Goal: Task Accomplishment & Management: Manage account settings

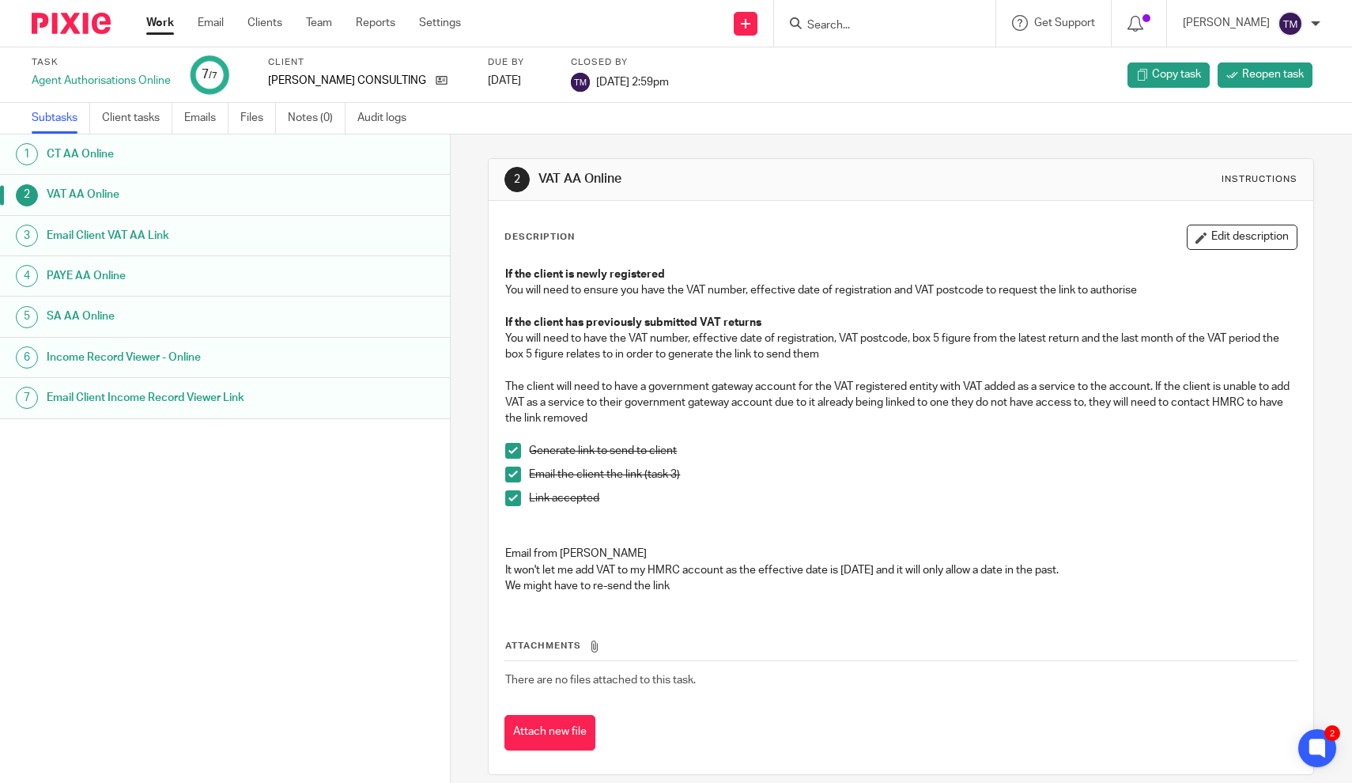
click at [851, 30] on input "Search" at bounding box center [877, 26] width 142 height 14
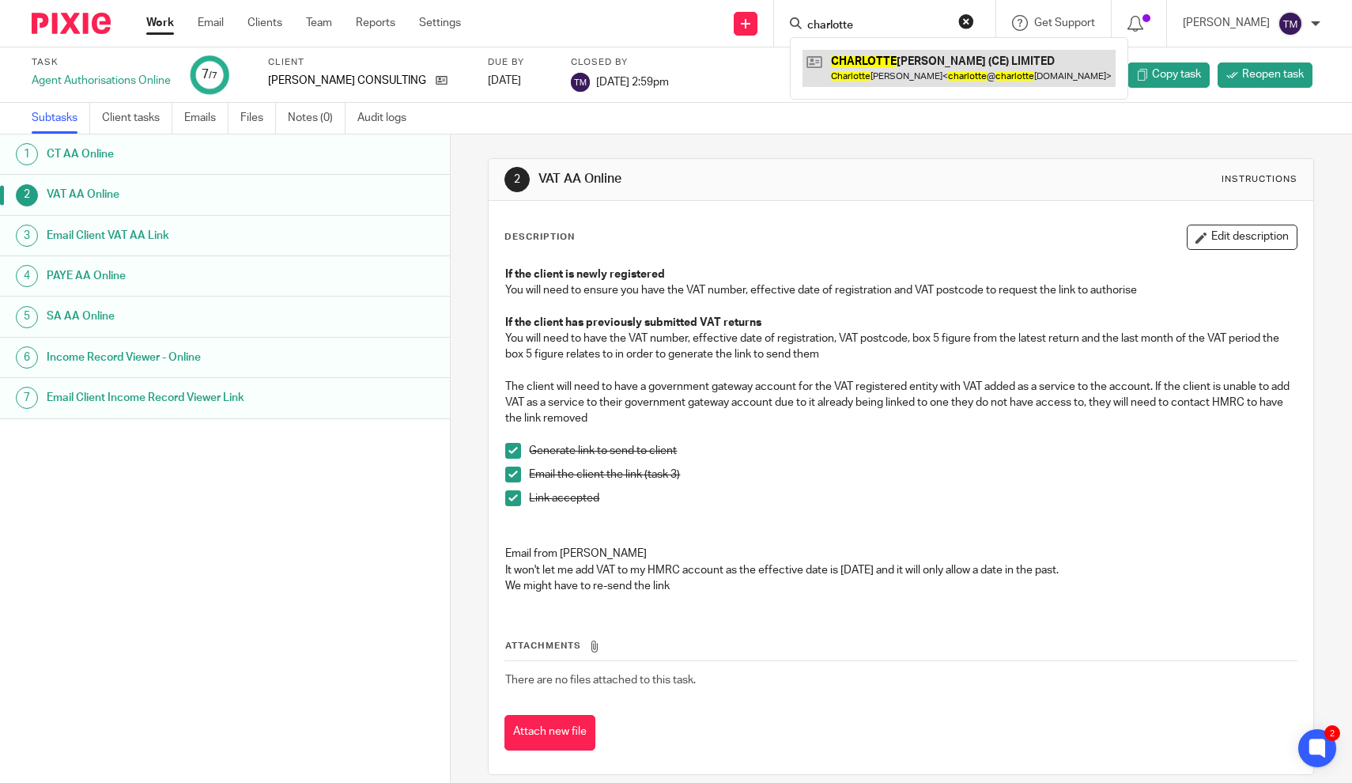
type input "charlotte"
click at [882, 70] on link at bounding box center [959, 68] width 313 height 36
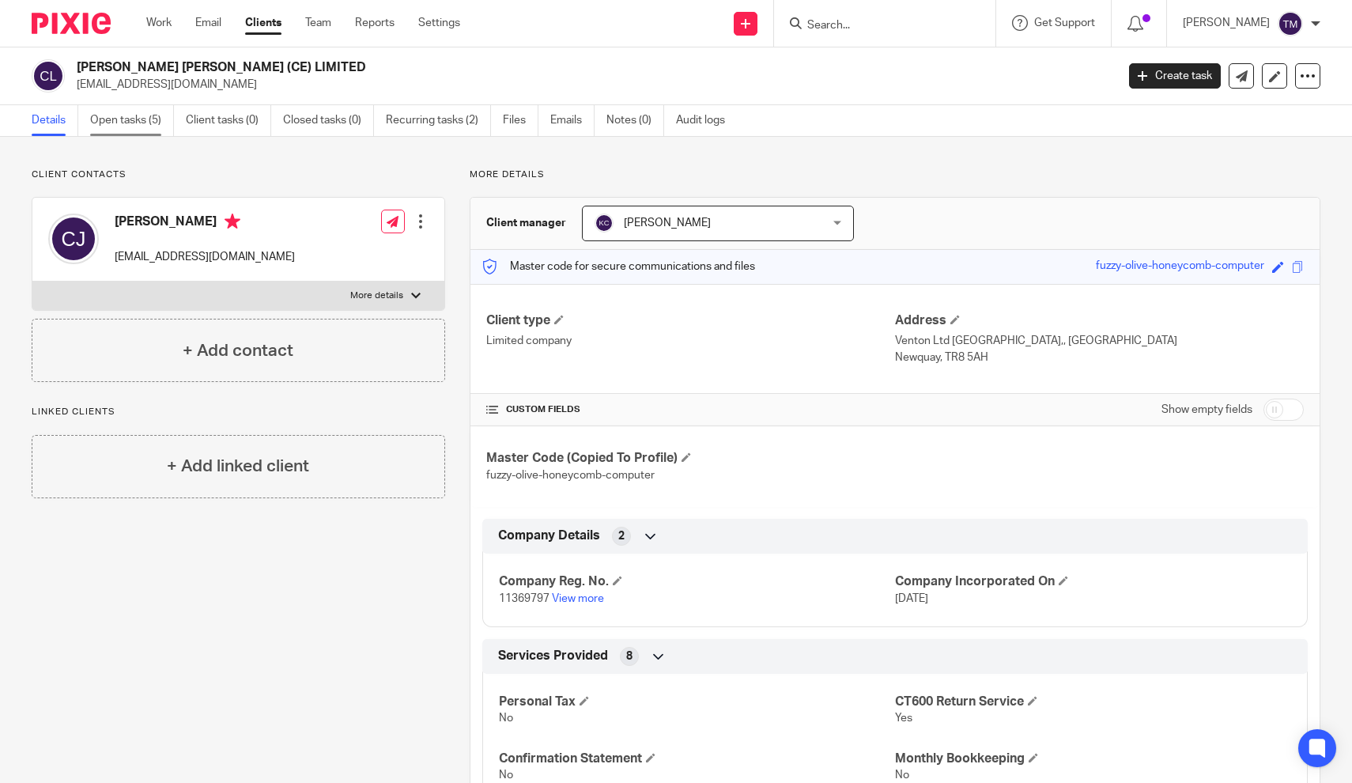
click at [144, 114] on link "Open tasks (5)" at bounding box center [132, 120] width 84 height 31
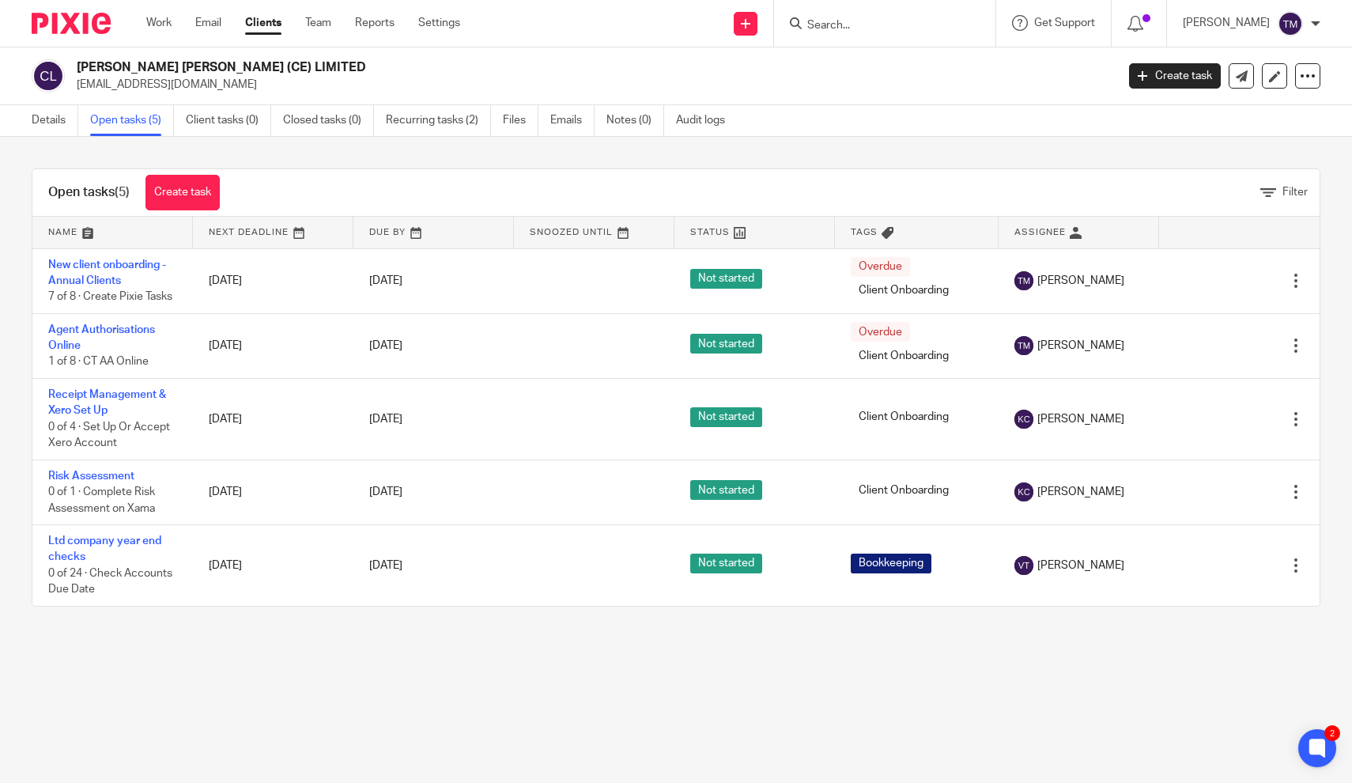
click at [895, 33] on div at bounding box center [884, 23] width 221 height 47
click at [871, 37] on div at bounding box center [884, 23] width 221 height 47
click at [864, 25] on input "Search" at bounding box center [877, 26] width 142 height 14
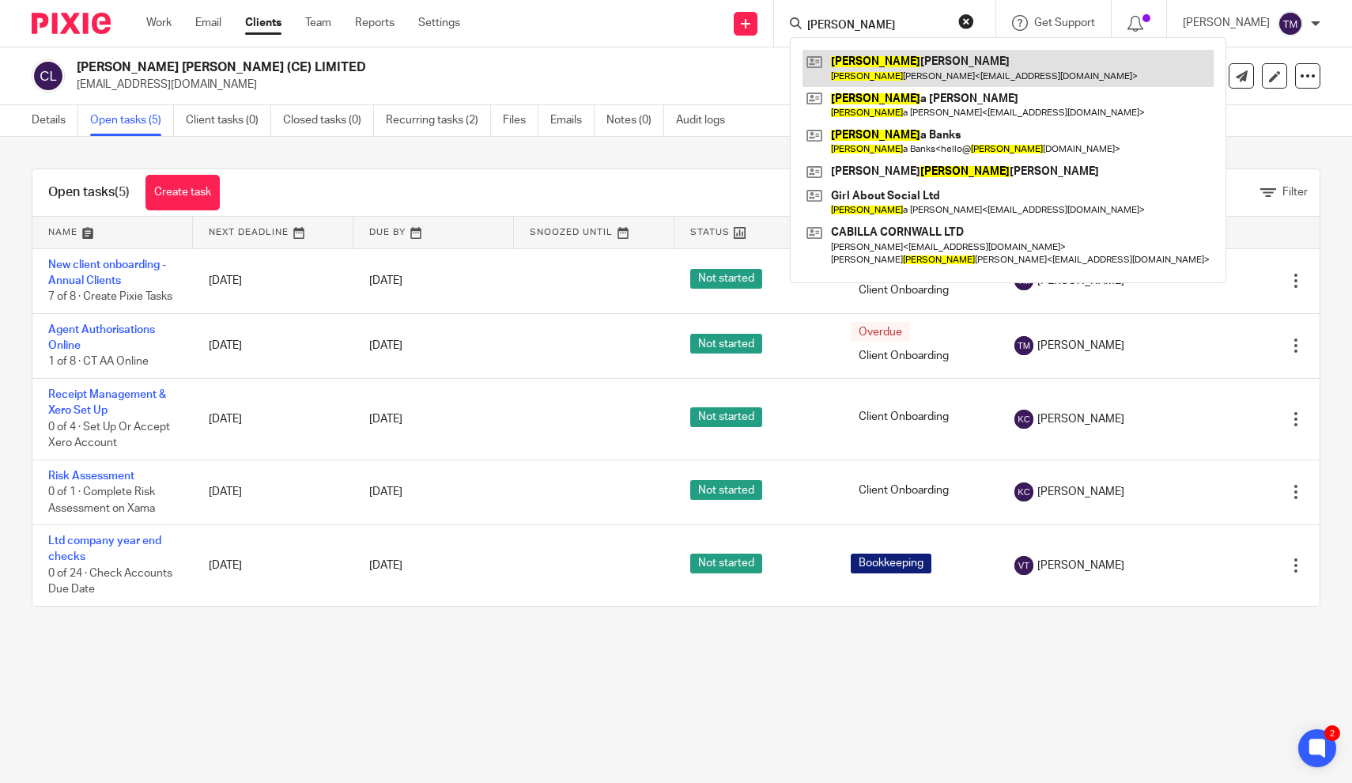
type input "karen"
click at [903, 62] on link at bounding box center [1008, 68] width 411 height 36
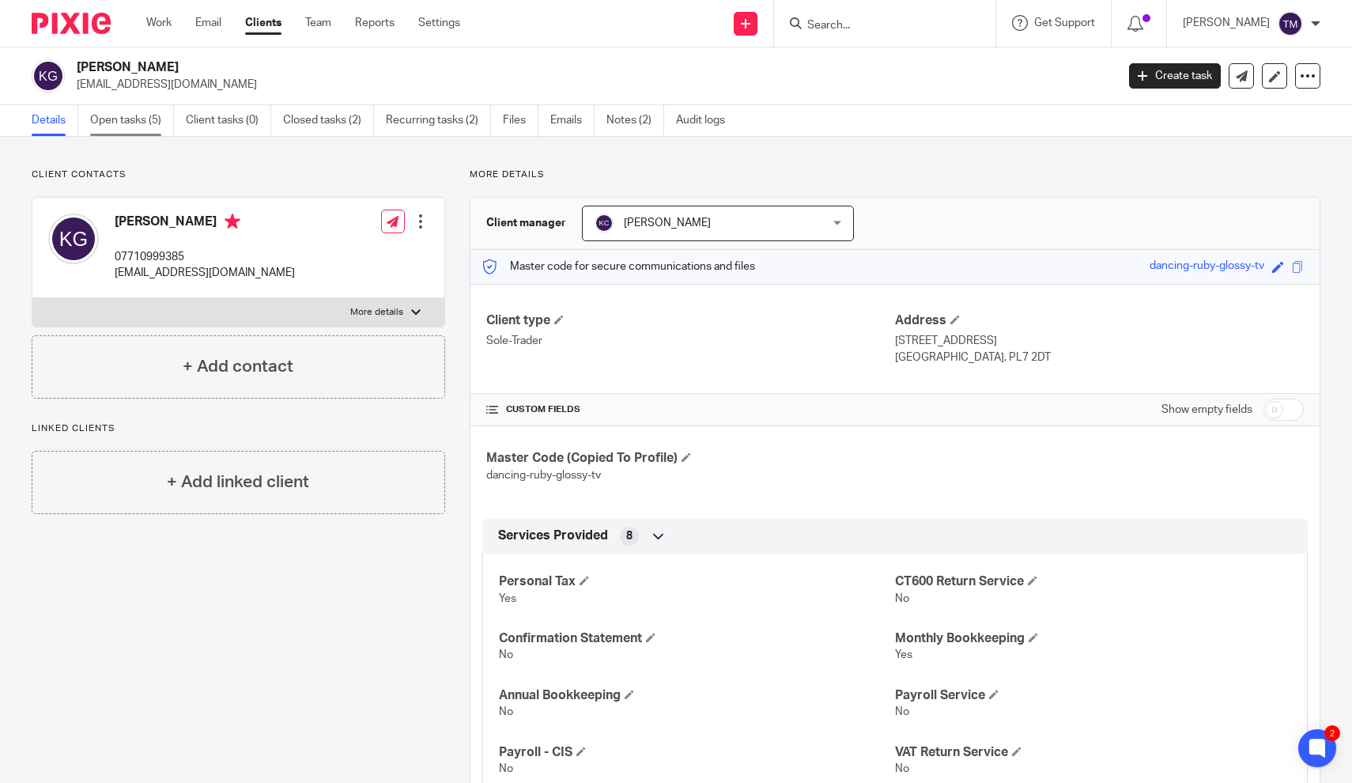
click at [137, 119] on link "Open tasks (5)" at bounding box center [132, 120] width 84 height 31
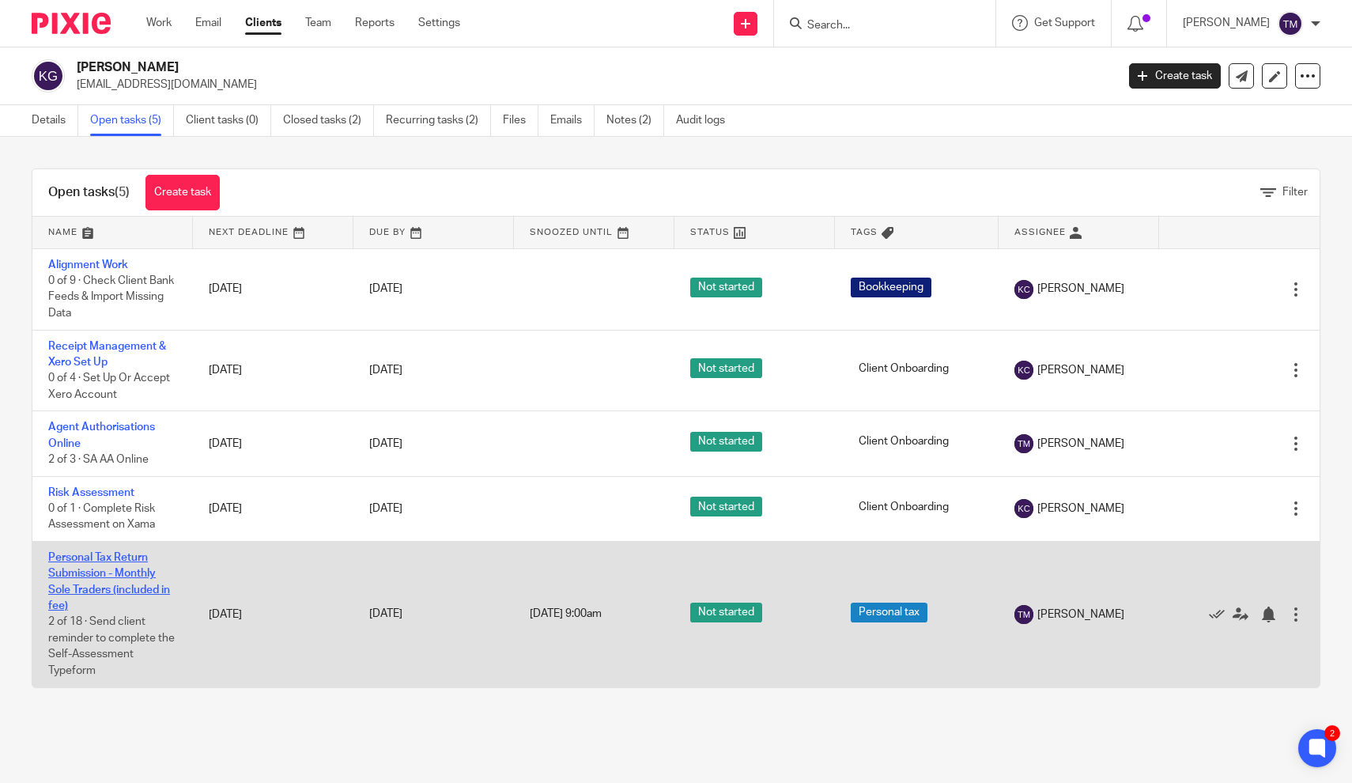
click at [123, 570] on link "Personal Tax Return Submission - Monthly Sole Traders (included in fee)" at bounding box center [109, 581] width 122 height 59
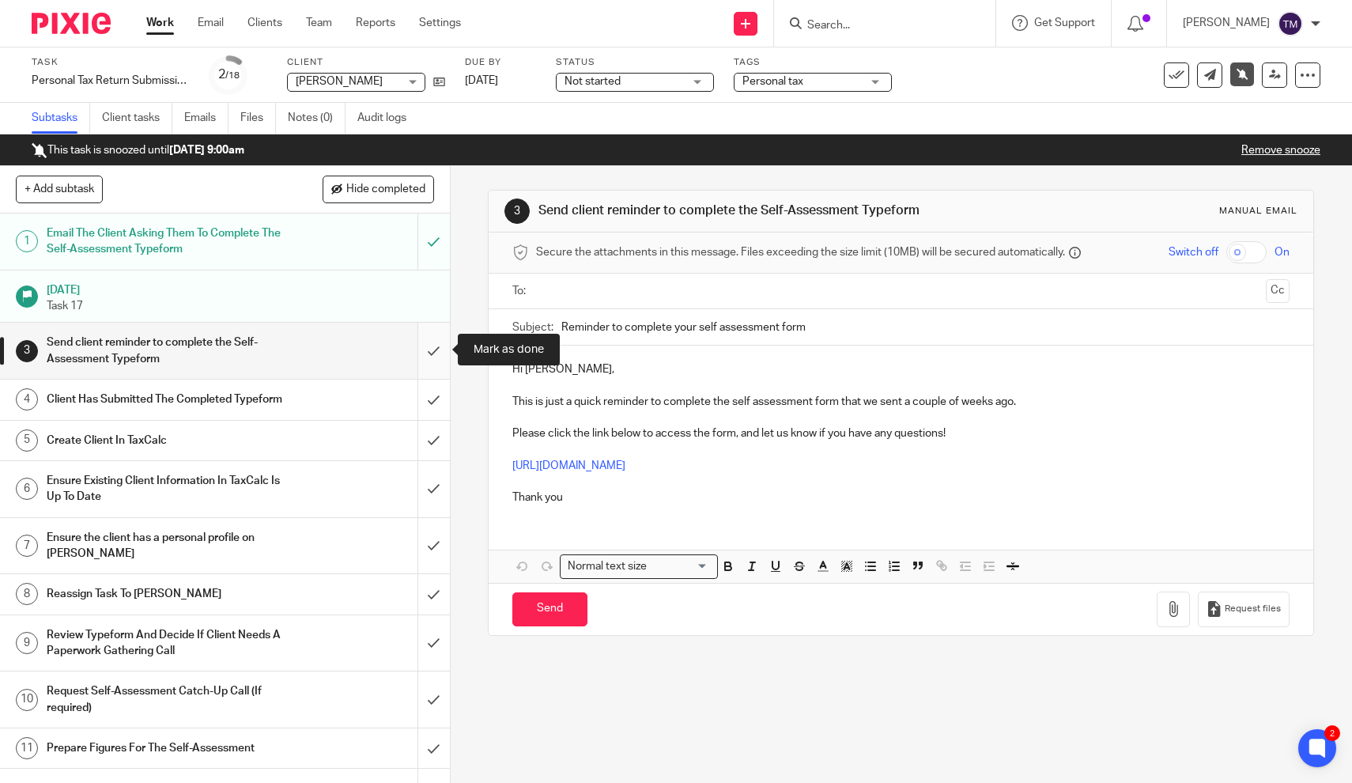
click at [433, 353] on input "submit" at bounding box center [225, 351] width 450 height 56
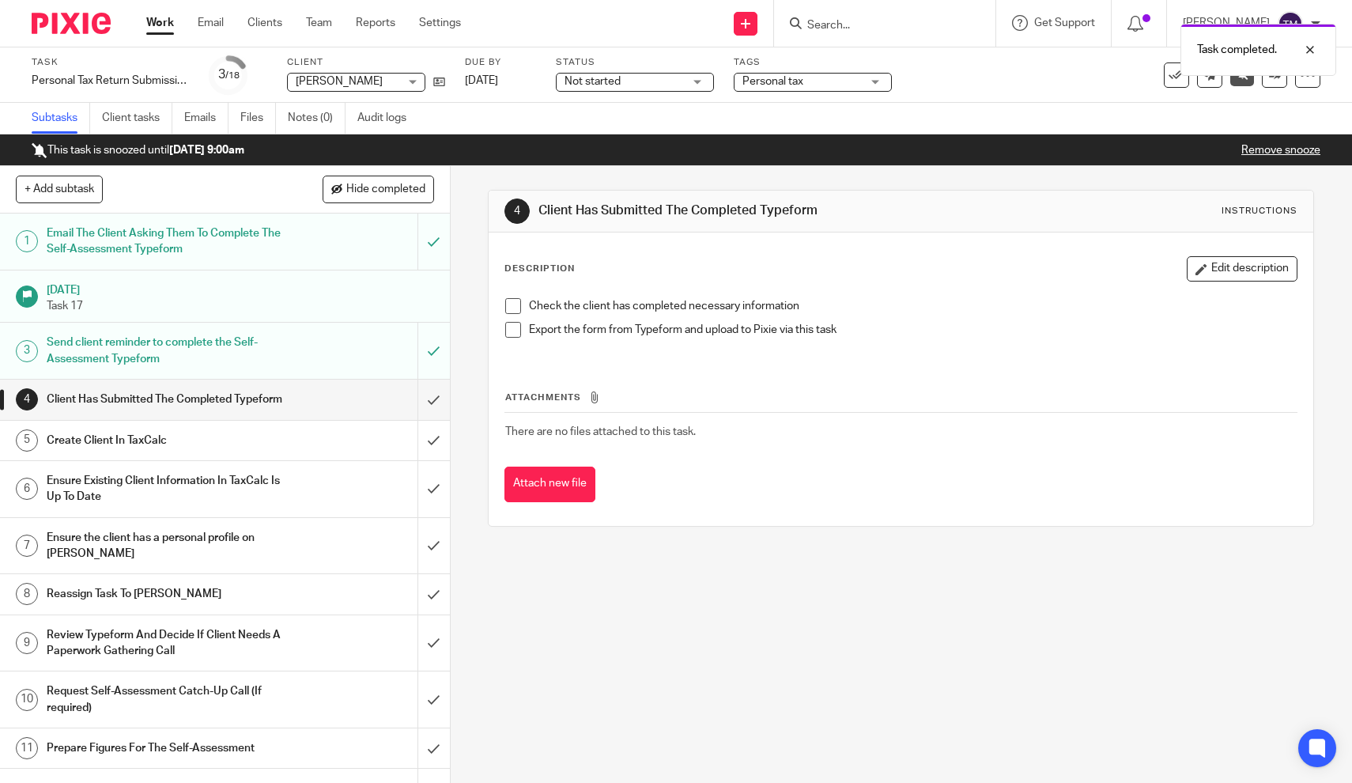
click at [511, 304] on span at bounding box center [513, 306] width 16 height 16
click at [514, 327] on span at bounding box center [513, 330] width 16 height 16
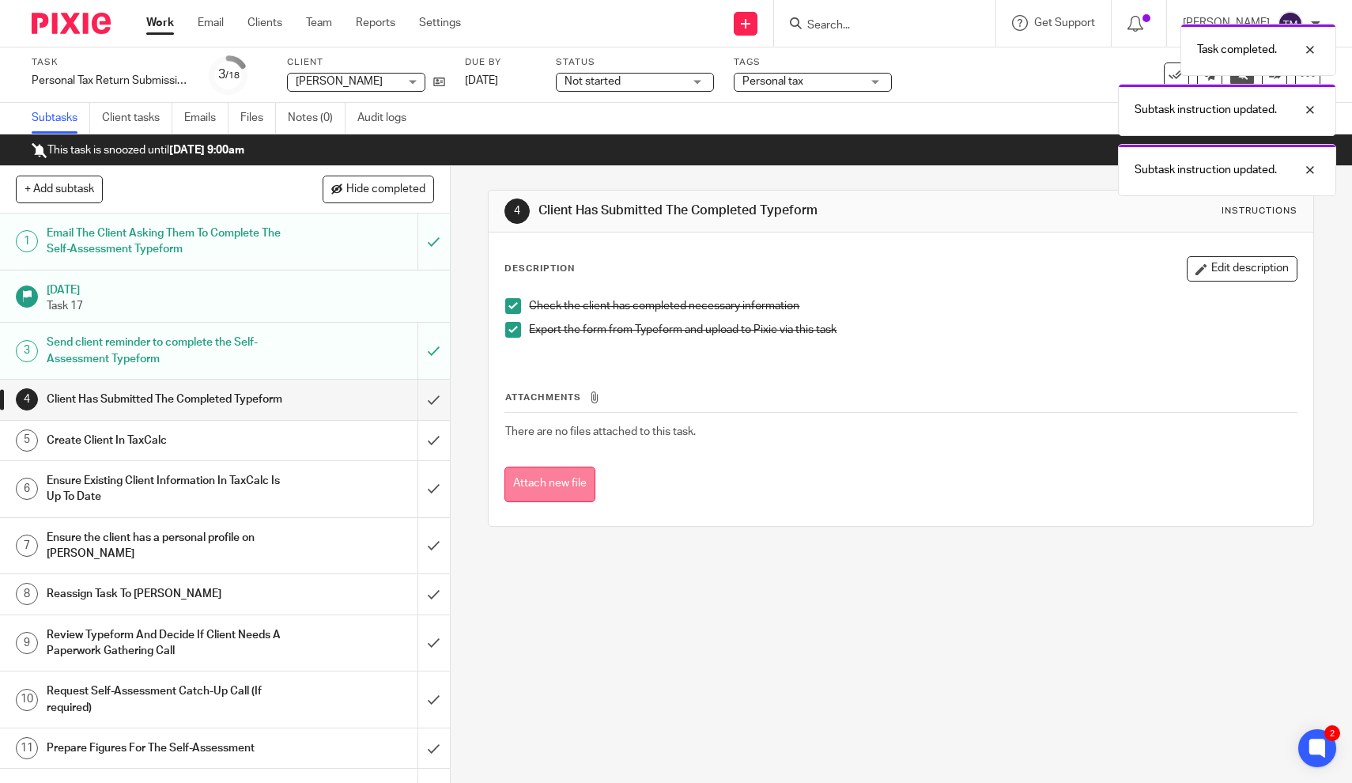
click at [557, 492] on button "Attach new file" at bounding box center [549, 485] width 91 height 36
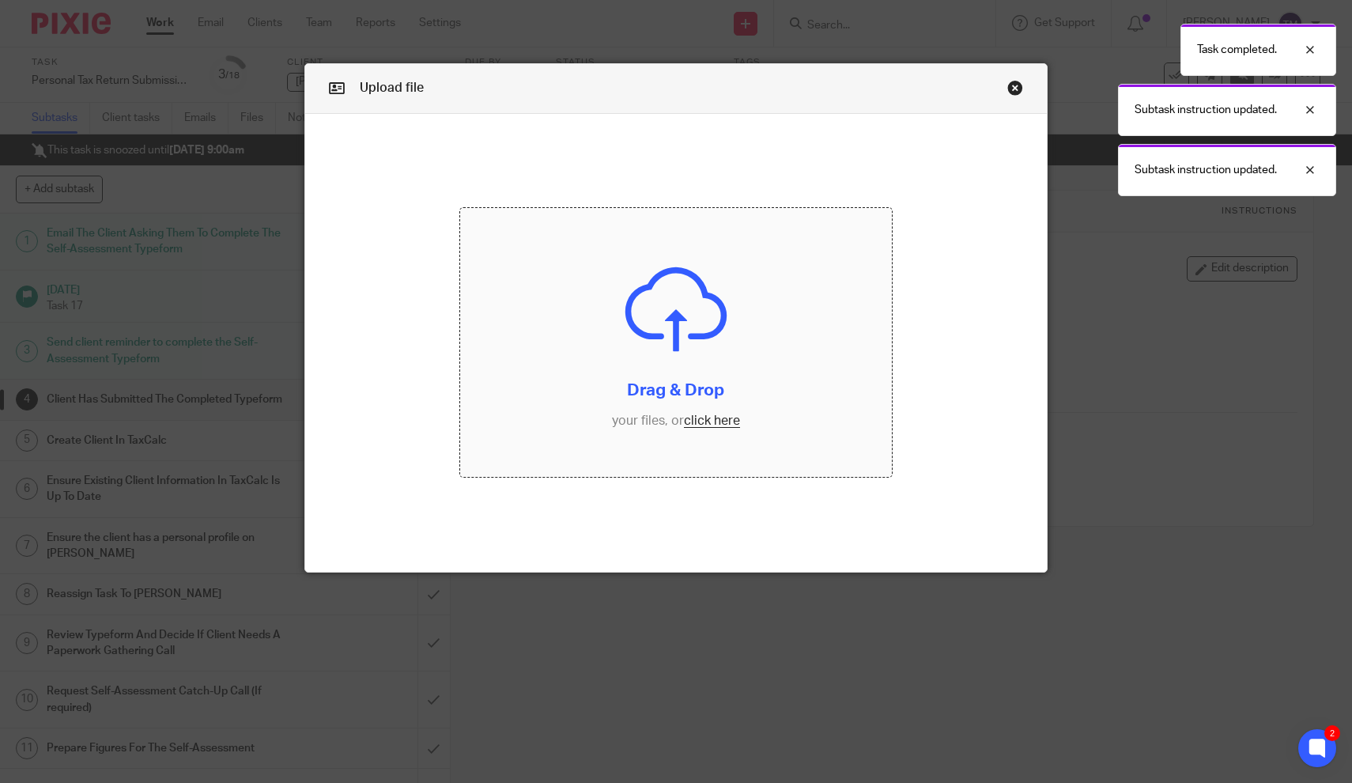
click at [656, 378] on input "file" at bounding box center [675, 343] width 431 height 270
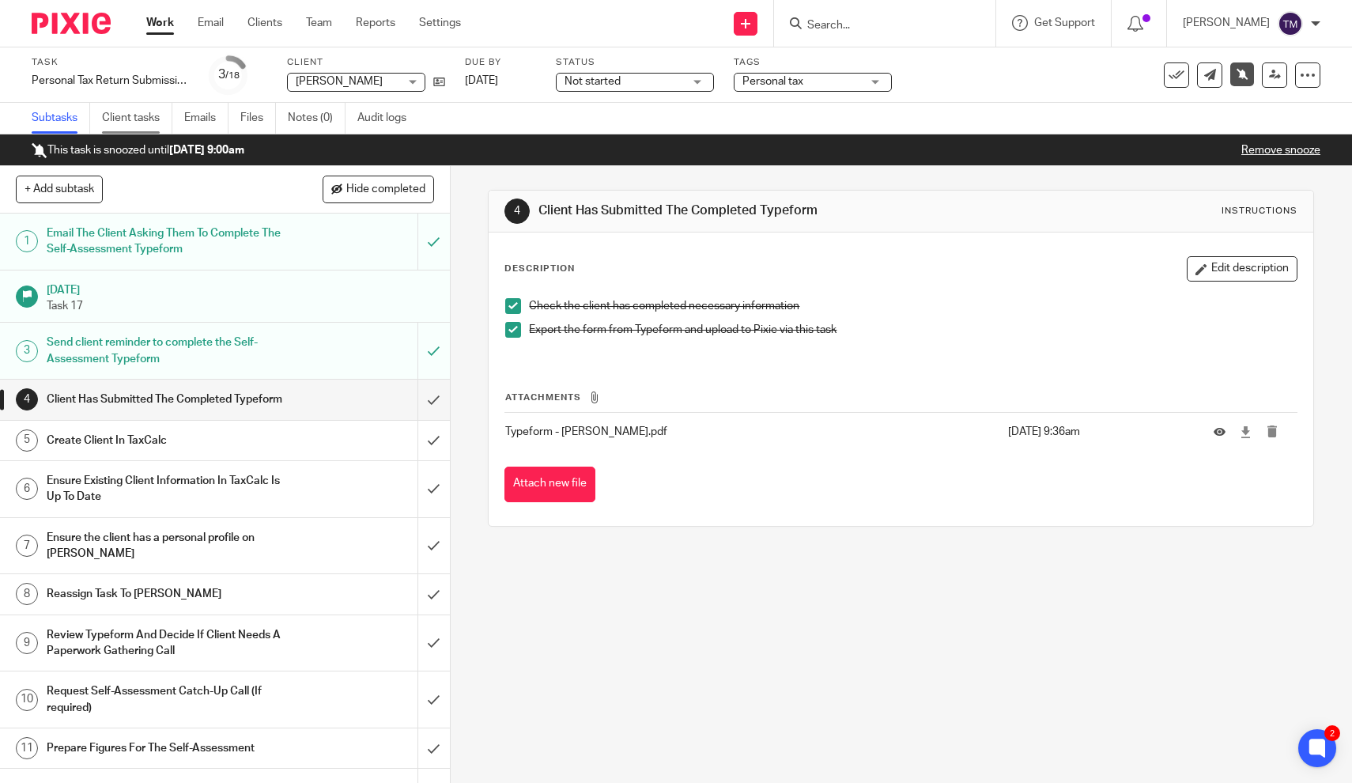
click at [124, 115] on link "Client tasks" at bounding box center [137, 118] width 70 height 31
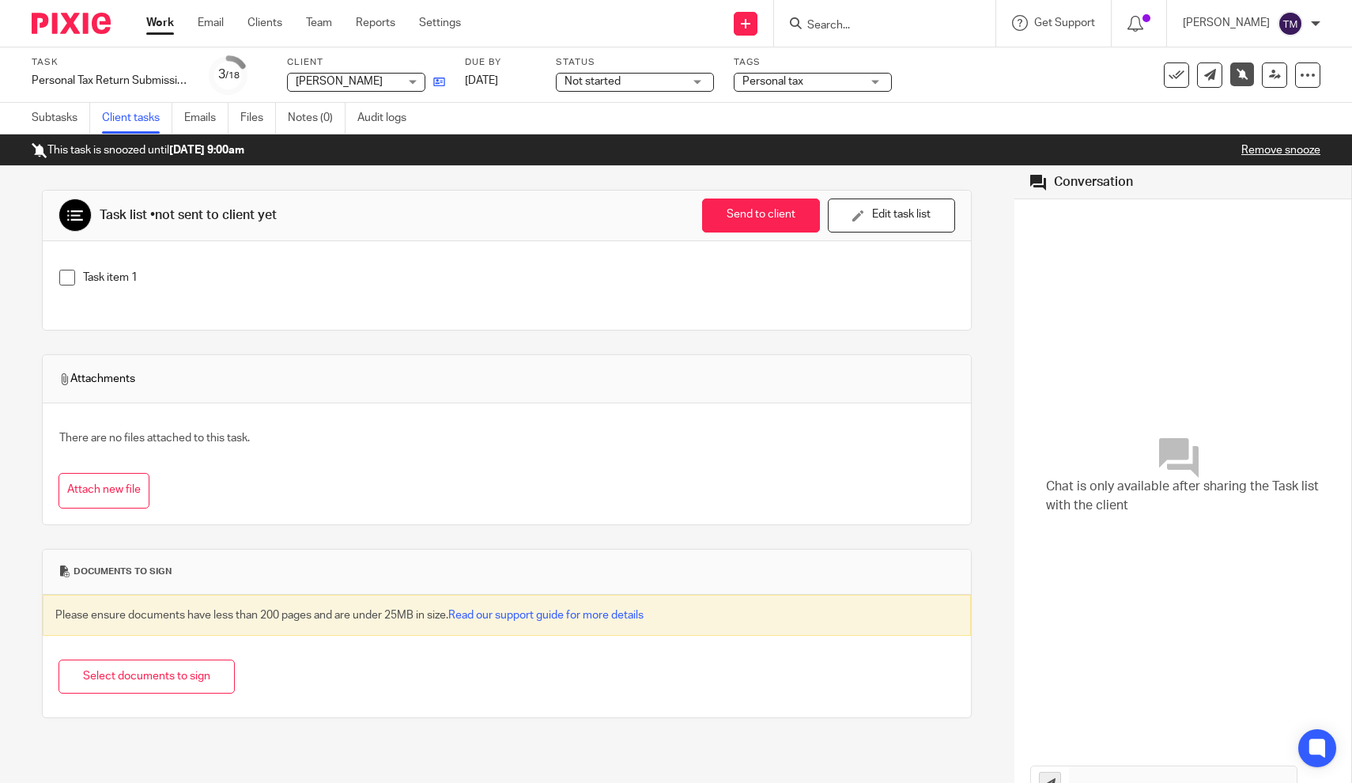
click at [444, 82] on icon at bounding box center [439, 82] width 12 height 12
click at [54, 123] on link "Subtasks" at bounding box center [61, 118] width 59 height 31
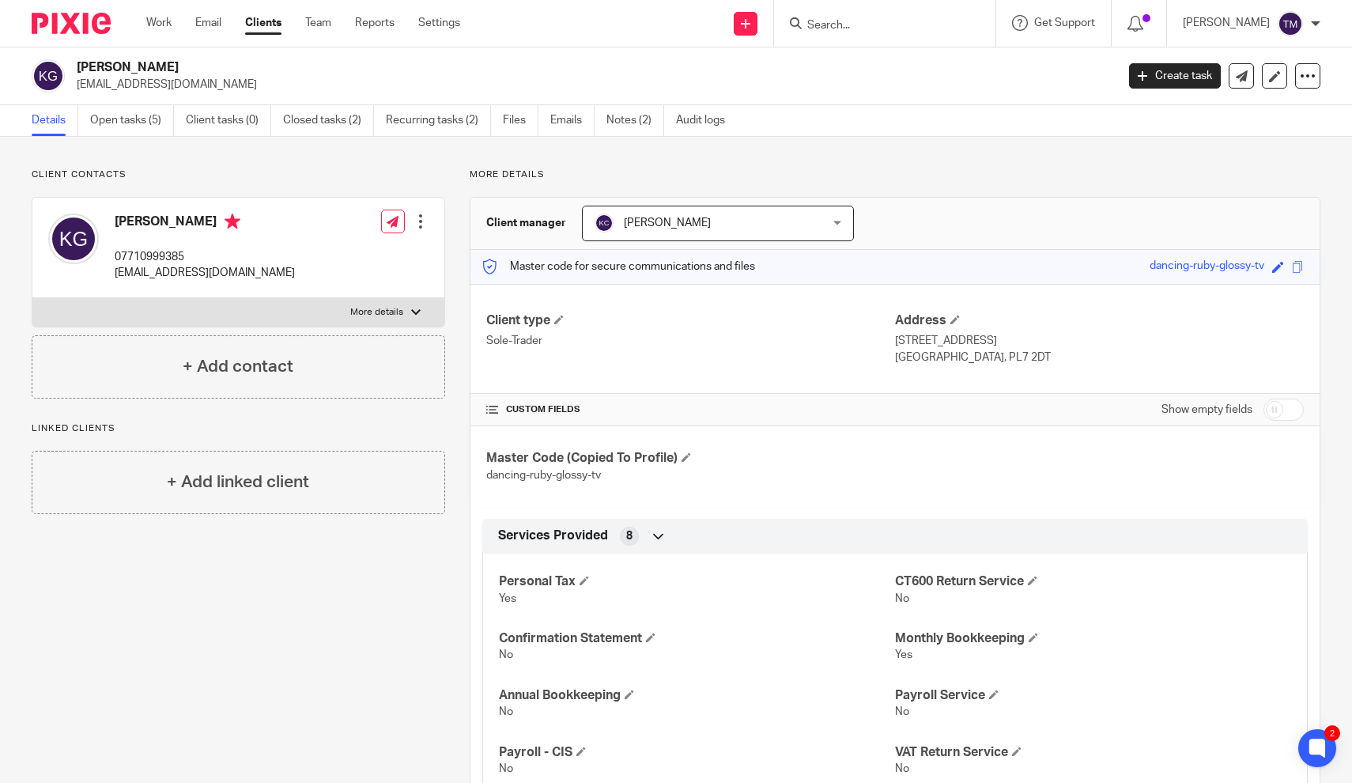
click at [407, 321] on label "More details" at bounding box center [238, 312] width 412 height 28
click at [32, 298] on input "More details" at bounding box center [32, 297] width 1 height 1
checkbox input "true"
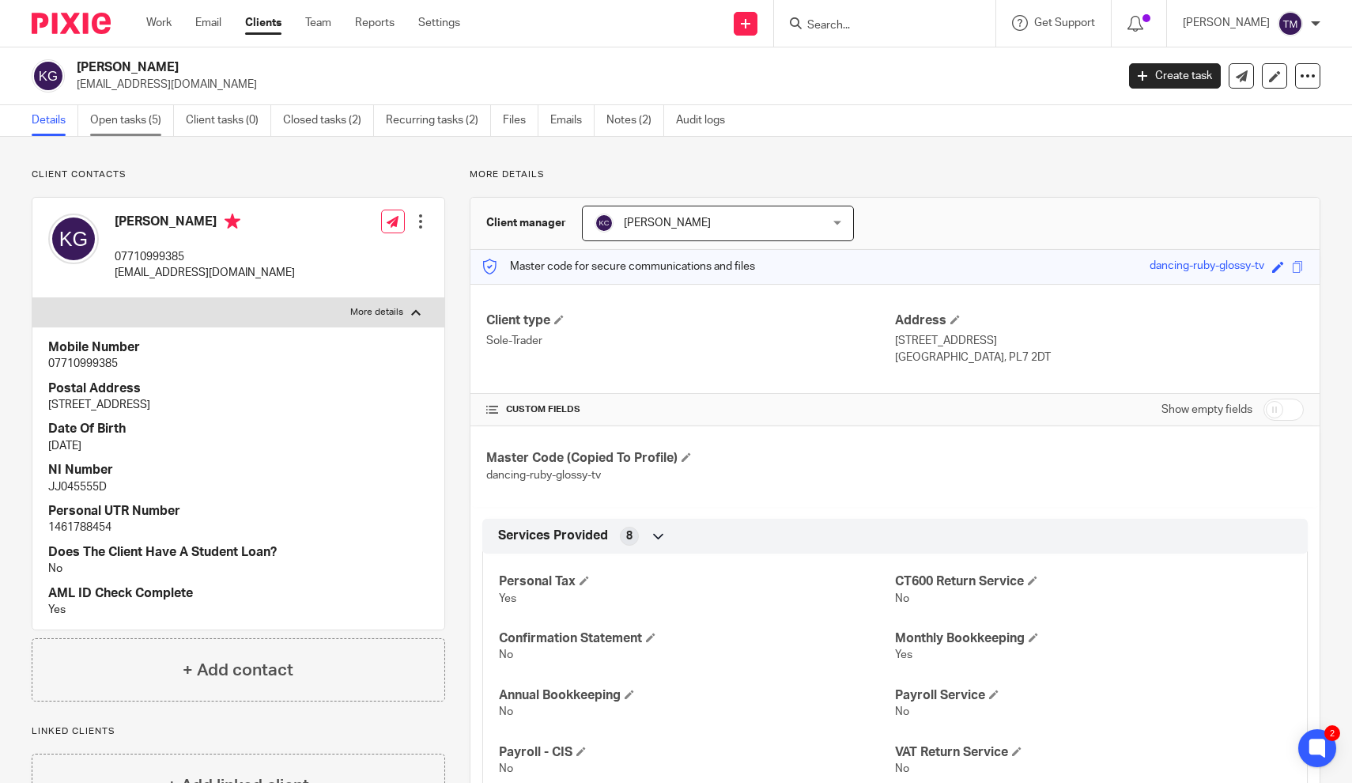
click at [128, 121] on link "Open tasks (5)" at bounding box center [132, 120] width 84 height 31
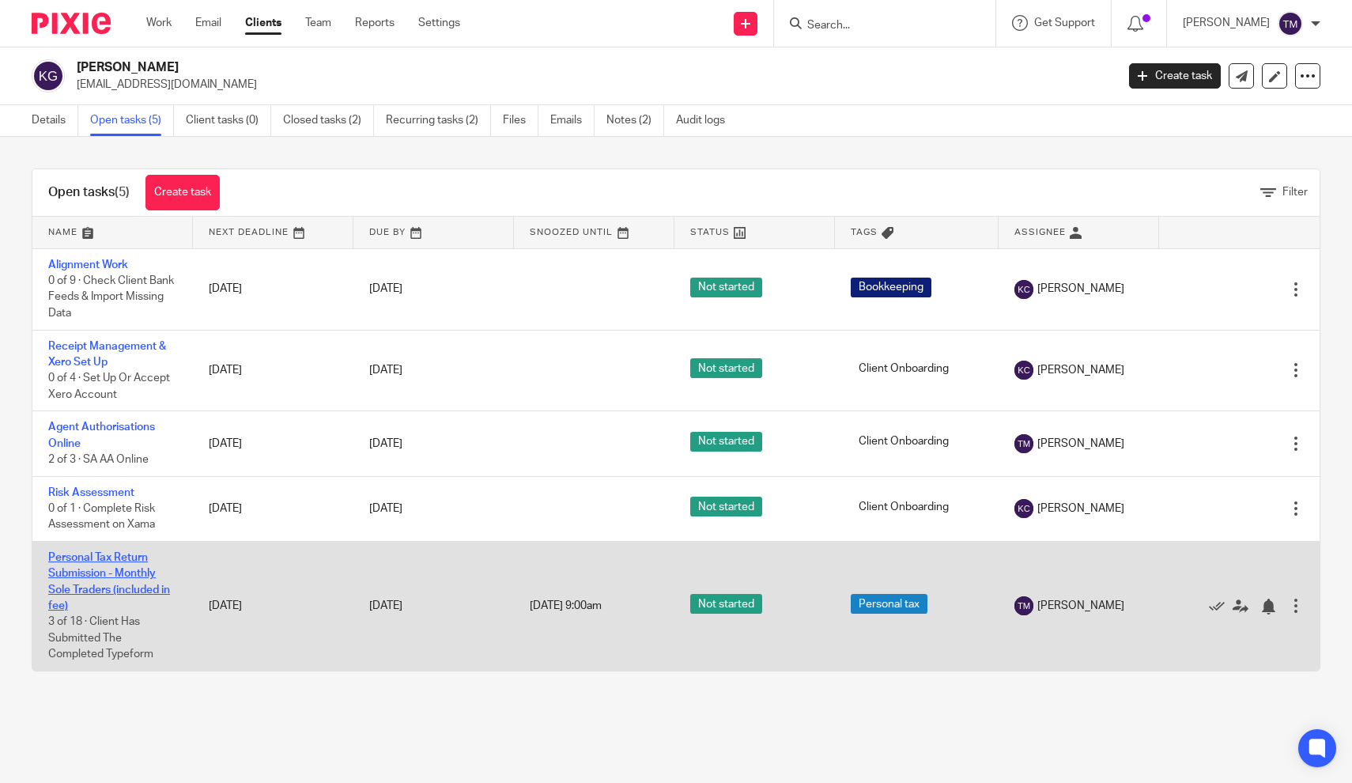
click at [100, 581] on link "Personal Tax Return Submission - Monthly Sole Traders (included in fee)" at bounding box center [109, 581] width 122 height 59
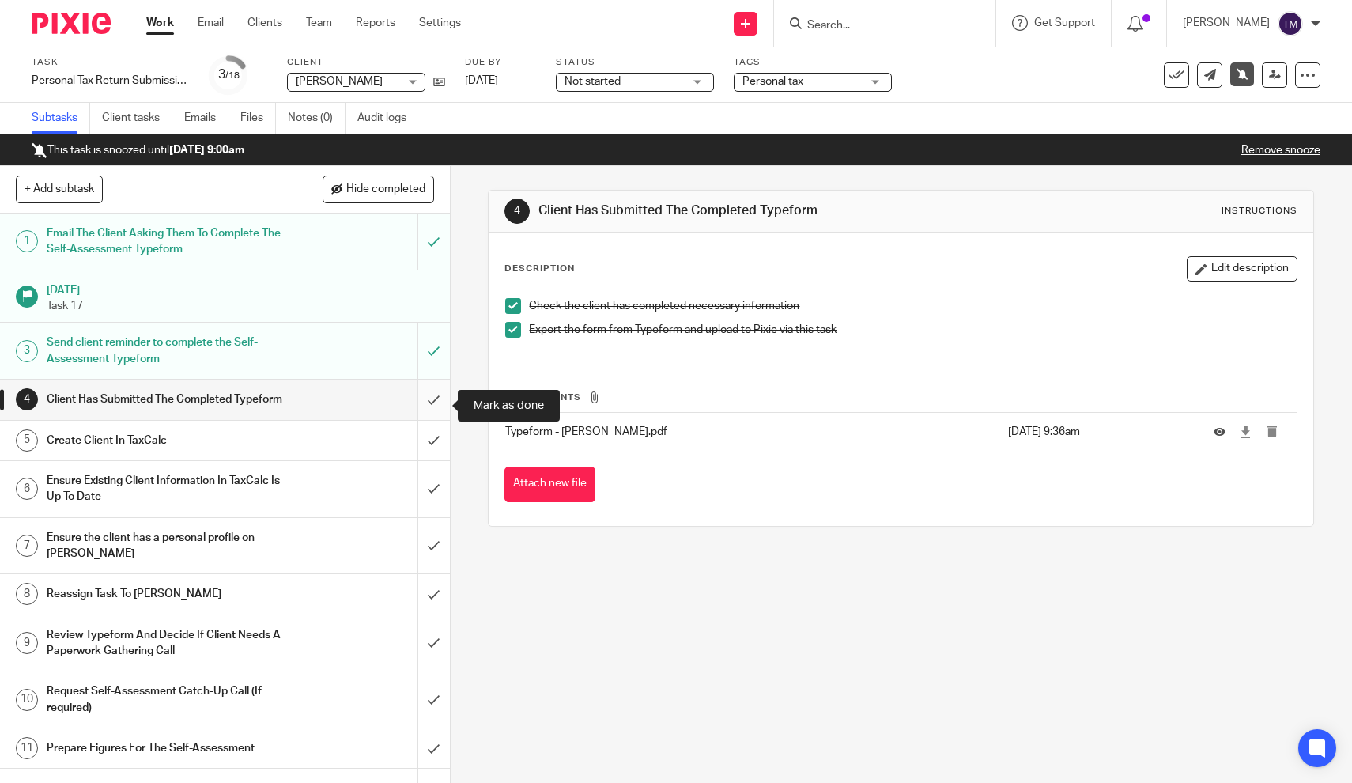
click at [432, 414] on input "submit" at bounding box center [225, 400] width 450 height 40
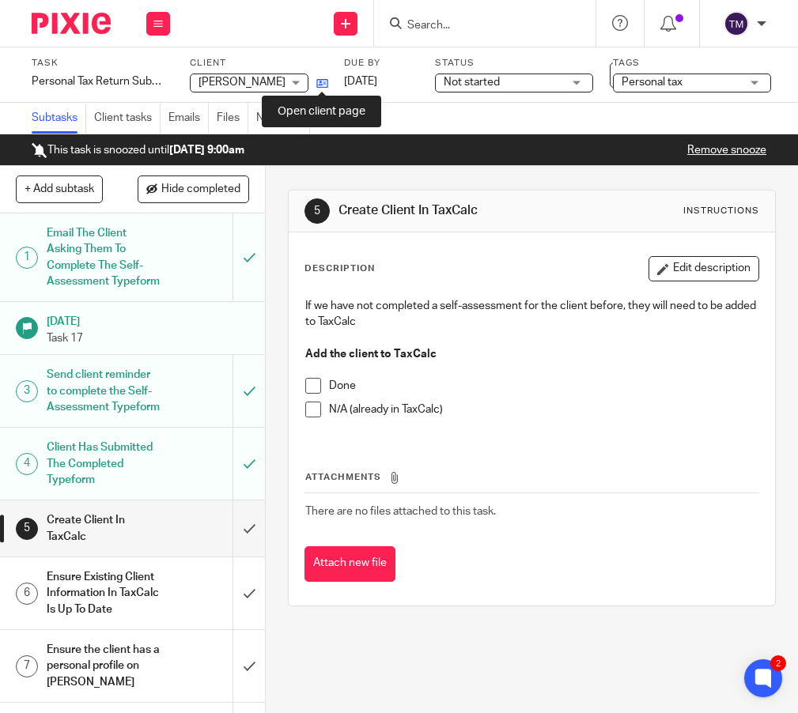
click at [321, 83] on icon at bounding box center [322, 83] width 12 height 12
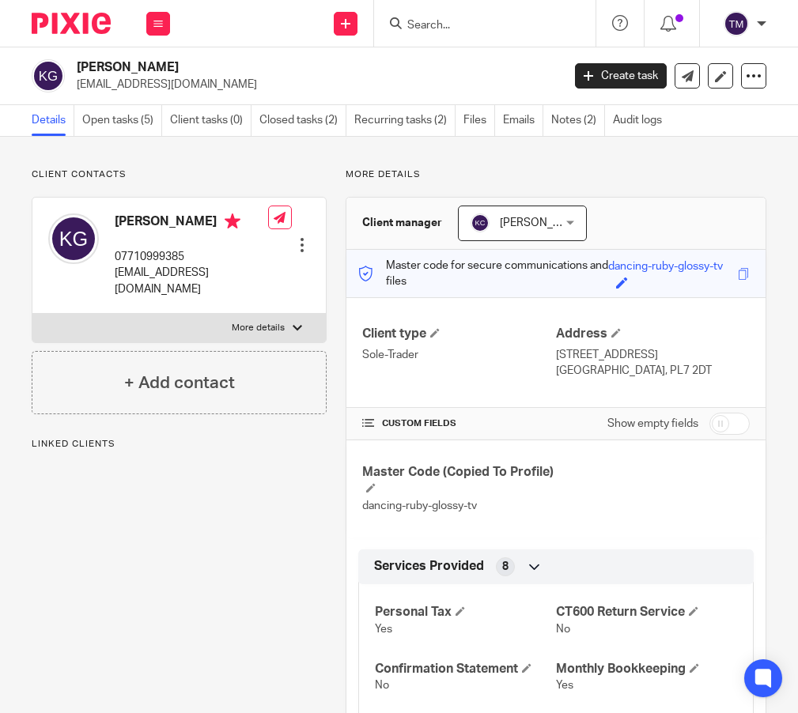
click at [289, 314] on label "More details" at bounding box center [178, 328] width 293 height 28
click at [32, 313] on input "More details" at bounding box center [32, 313] width 1 height 1
checkbox input "true"
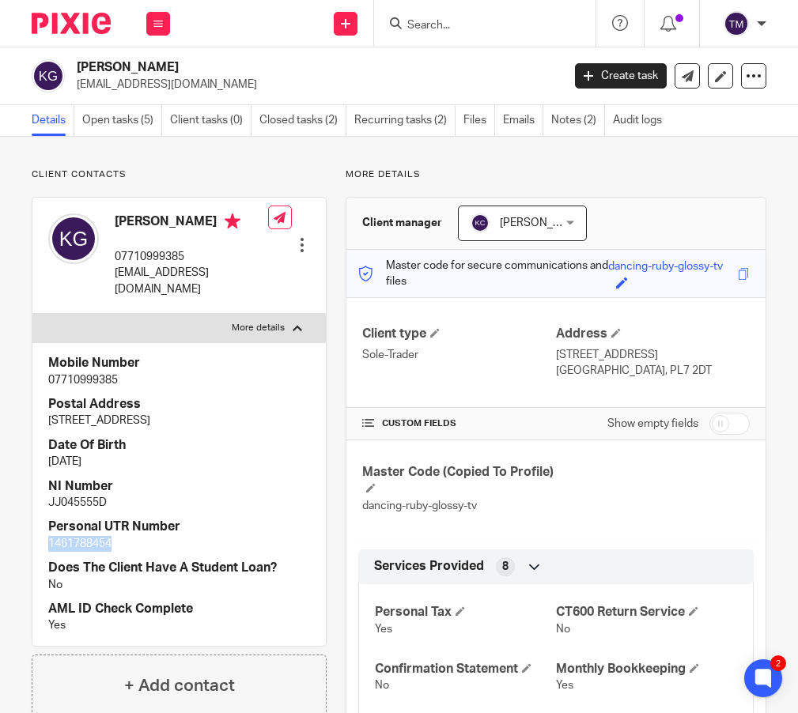
drag, startPoint x: 121, startPoint y: 522, endPoint x: 40, endPoint y: 523, distance: 80.7
click at [40, 523] on div "Mobile Number 07710999385 Postal Address 54 Downfield Walk, Plymouth, PL7 2DT D…" at bounding box center [178, 494] width 293 height 304
copy p "1461788454"
drag, startPoint x: 115, startPoint y: 478, endPoint x: 43, endPoint y: 481, distance: 72.8
click at [43, 481] on div "Mobile Number 07710999385 Postal Address 54 Downfield Walk, Plymouth, PL7 2DT D…" at bounding box center [178, 494] width 293 height 304
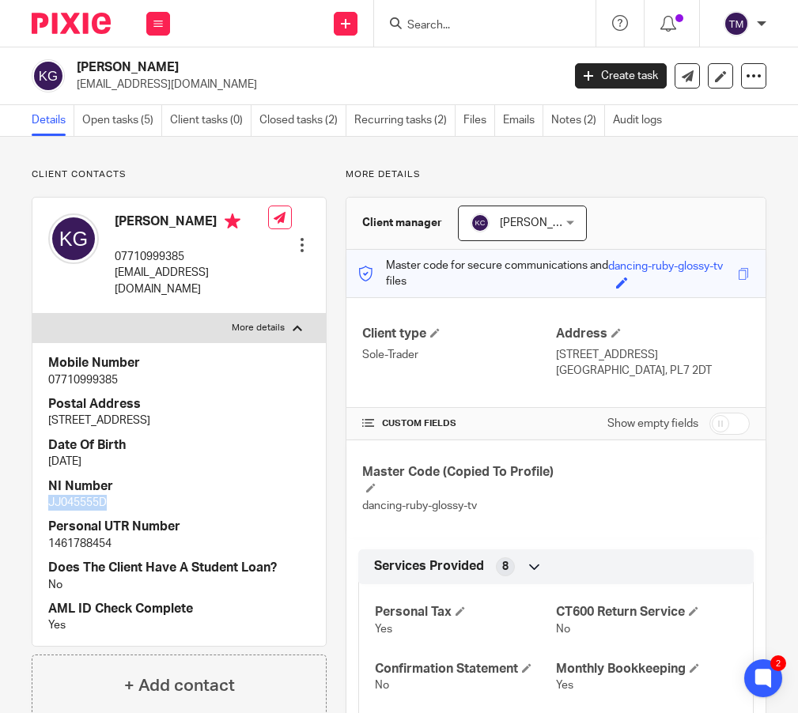
copy p "JJ045555D"
drag, startPoint x: 141, startPoint y: 401, endPoint x: 42, endPoint y: 403, distance: 98.9
click at [42, 403] on div "Mobile Number 07710999385 Postal Address 54 Downfield Walk, Plymouth, PL7 2DT D…" at bounding box center [178, 494] width 293 height 304
copy p "54 Downfield Walk,"
drag, startPoint x: 240, startPoint y: 401, endPoint x: 198, endPoint y: 402, distance: 41.1
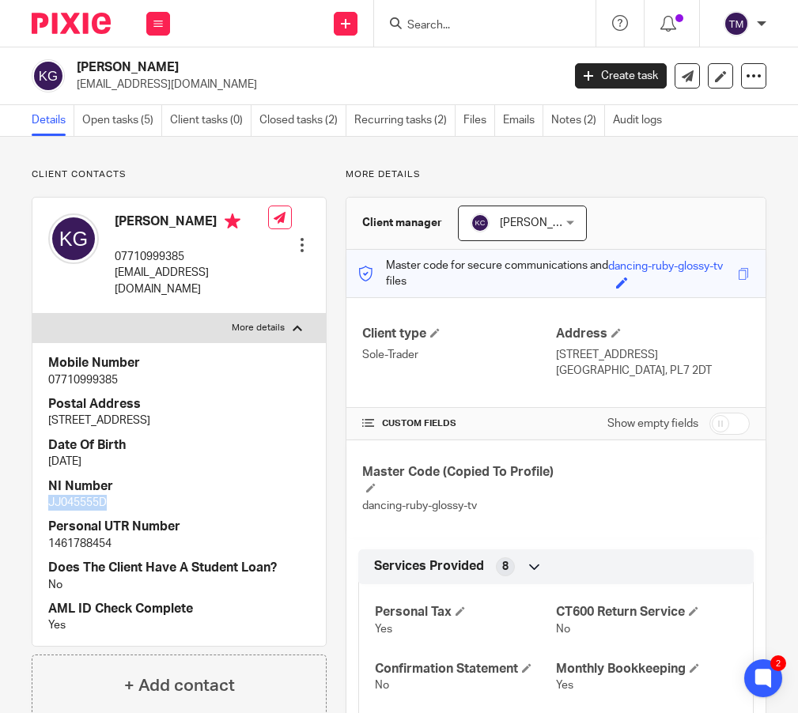
click at [198, 413] on p "54 Downfield Walk, Plymouth, PL7 2DT" at bounding box center [179, 421] width 262 height 16
copy p "PL7 2DT"
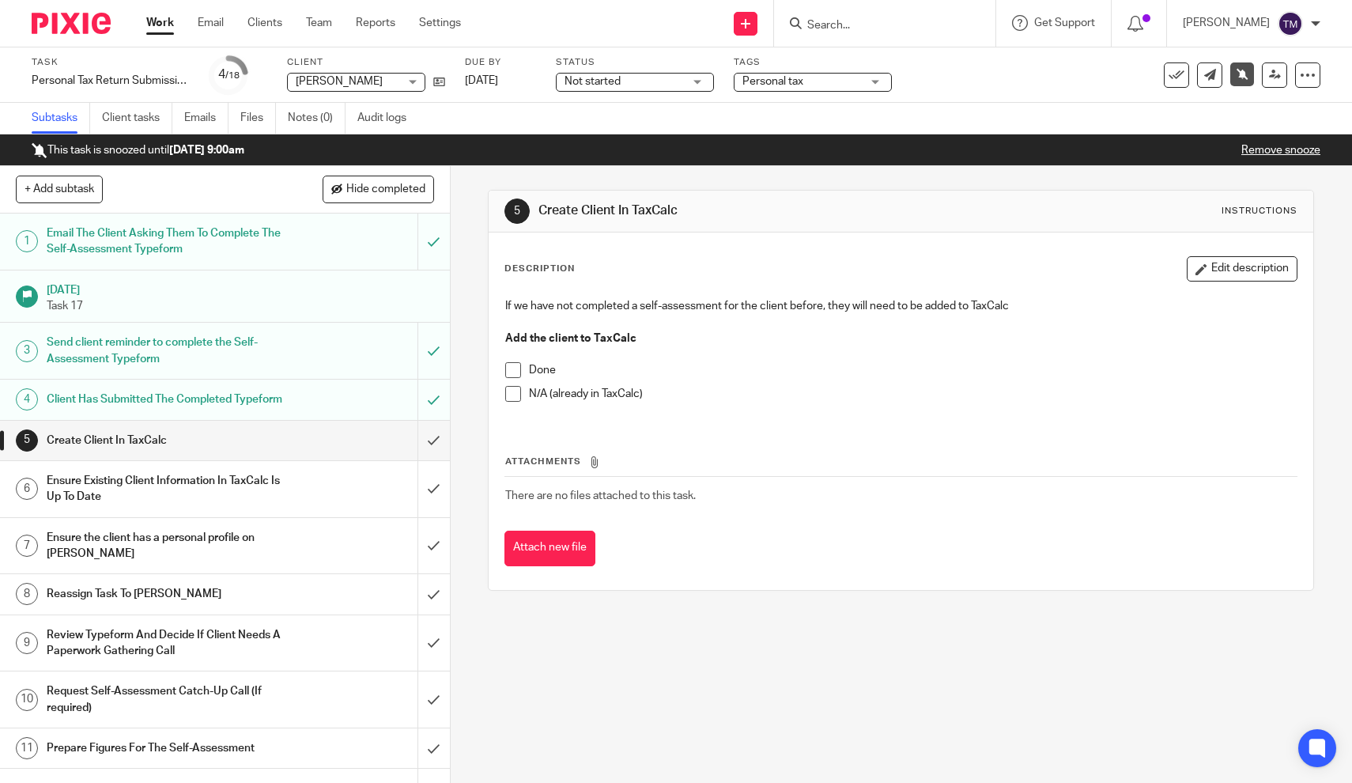
click at [520, 372] on span at bounding box center [513, 370] width 16 height 16
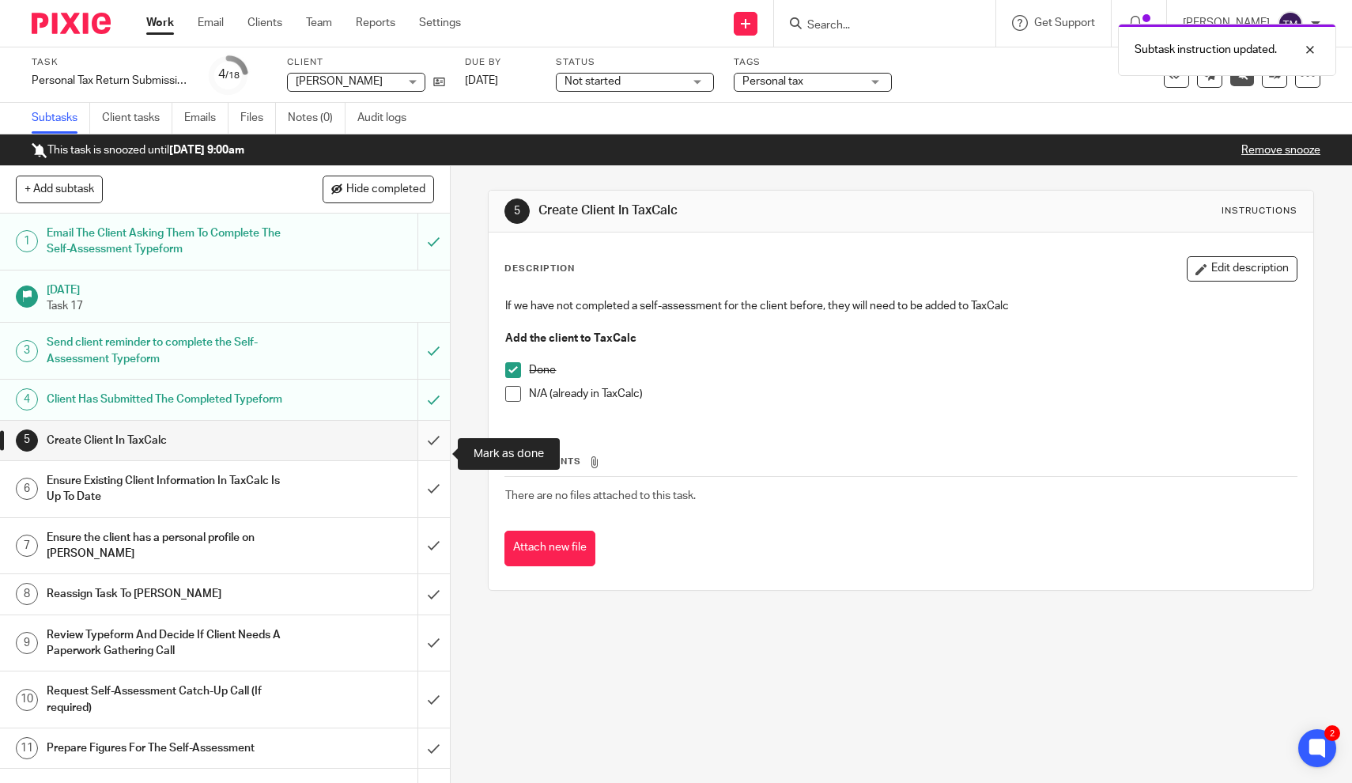
click at [435, 452] on input "submit" at bounding box center [225, 441] width 450 height 40
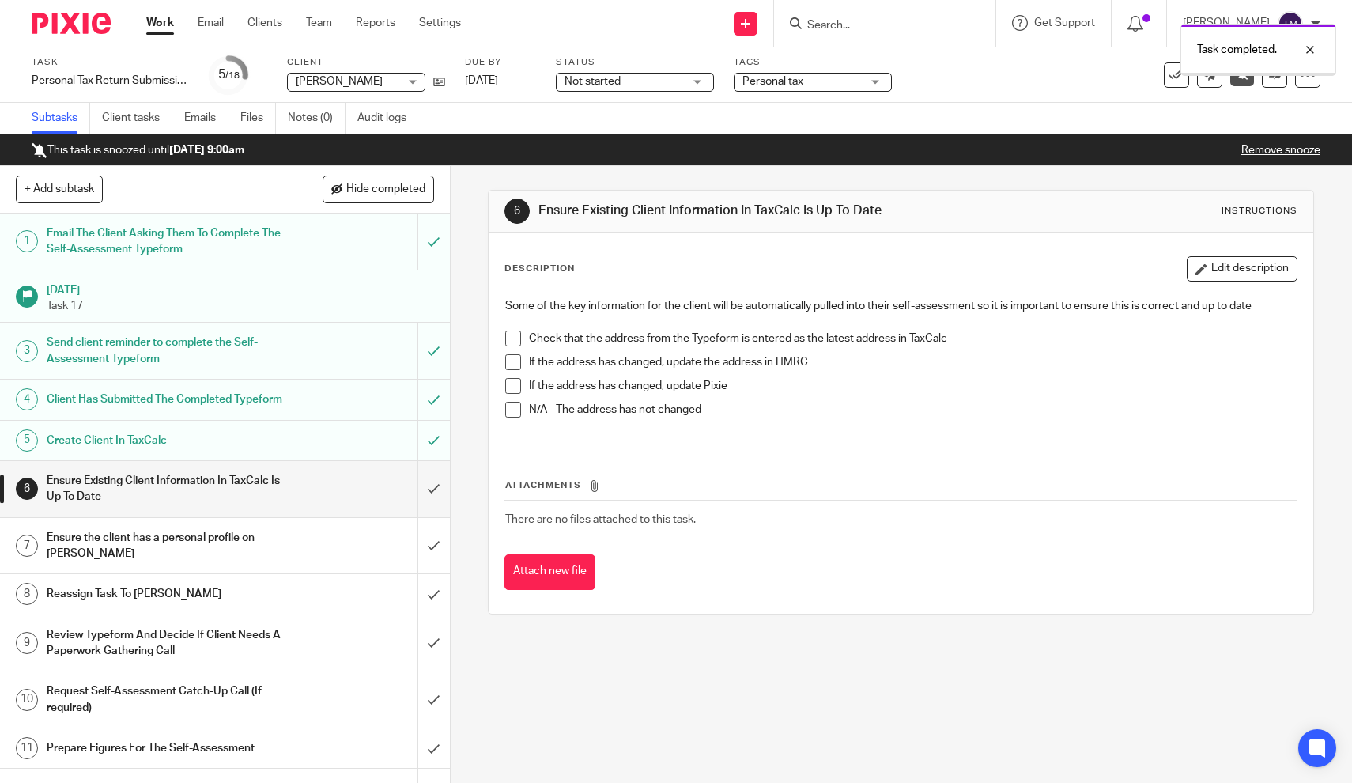
click at [180, 492] on h1 "Ensure Existing Client Information In TaxCalc Is Up To Date" at bounding box center [165, 489] width 237 height 40
click at [516, 340] on span at bounding box center [513, 339] width 16 height 16
click at [432, 503] on input "submit" at bounding box center [225, 489] width 450 height 56
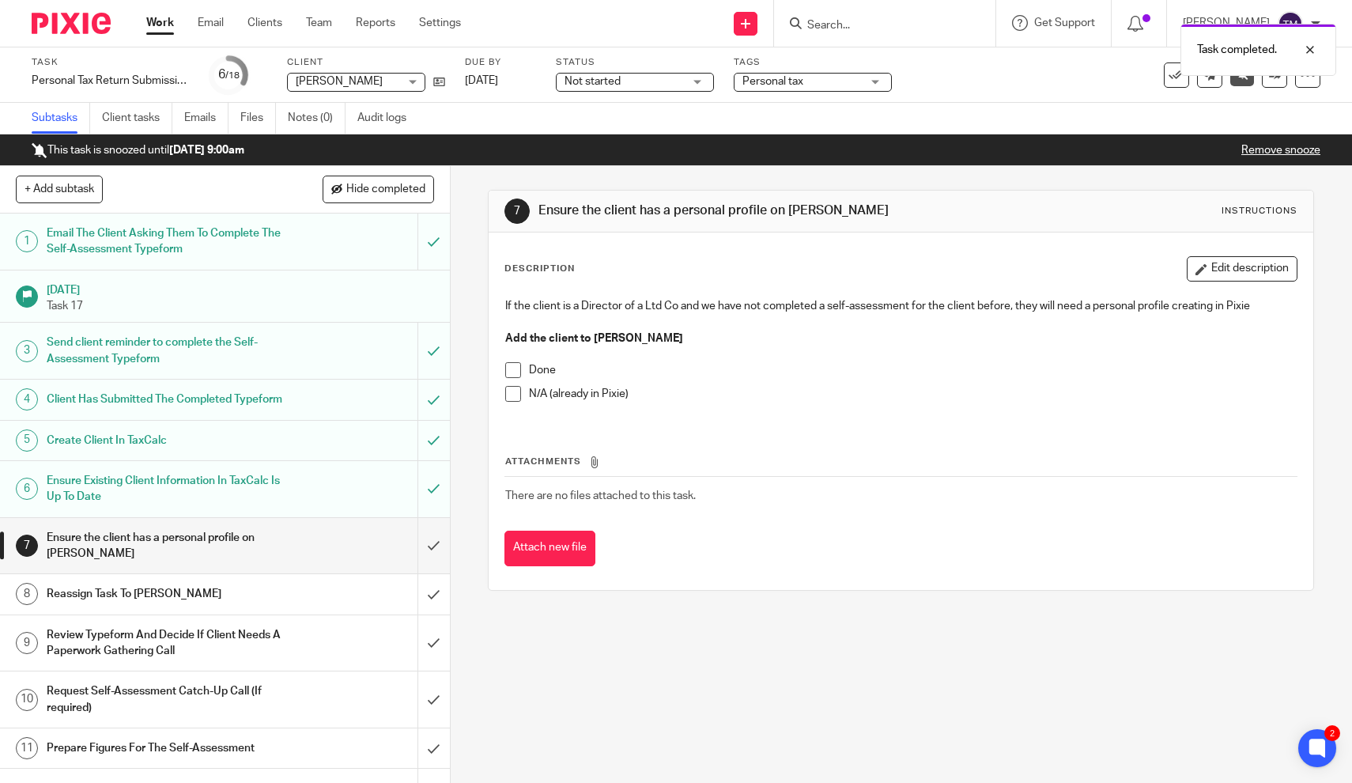
click at [518, 395] on span at bounding box center [513, 394] width 16 height 16
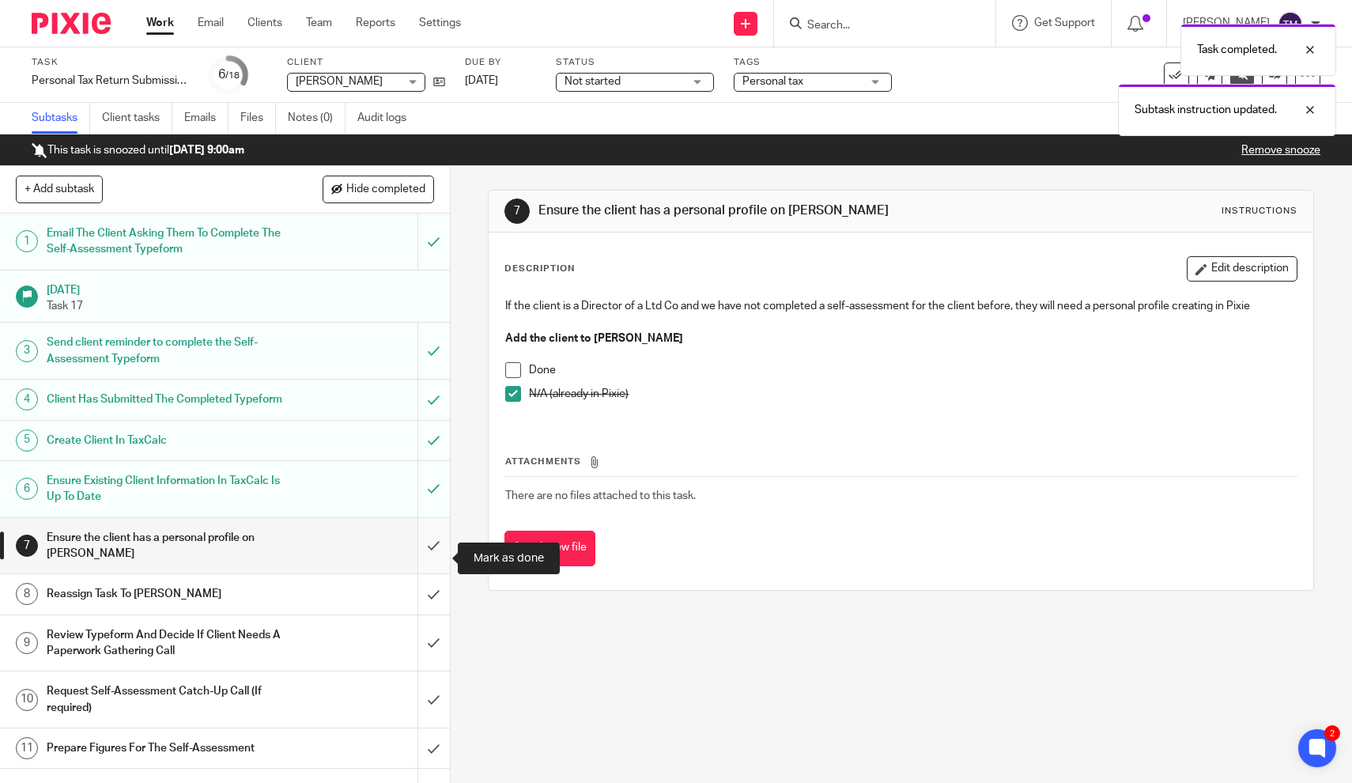
click at [433, 552] on input "submit" at bounding box center [225, 546] width 450 height 56
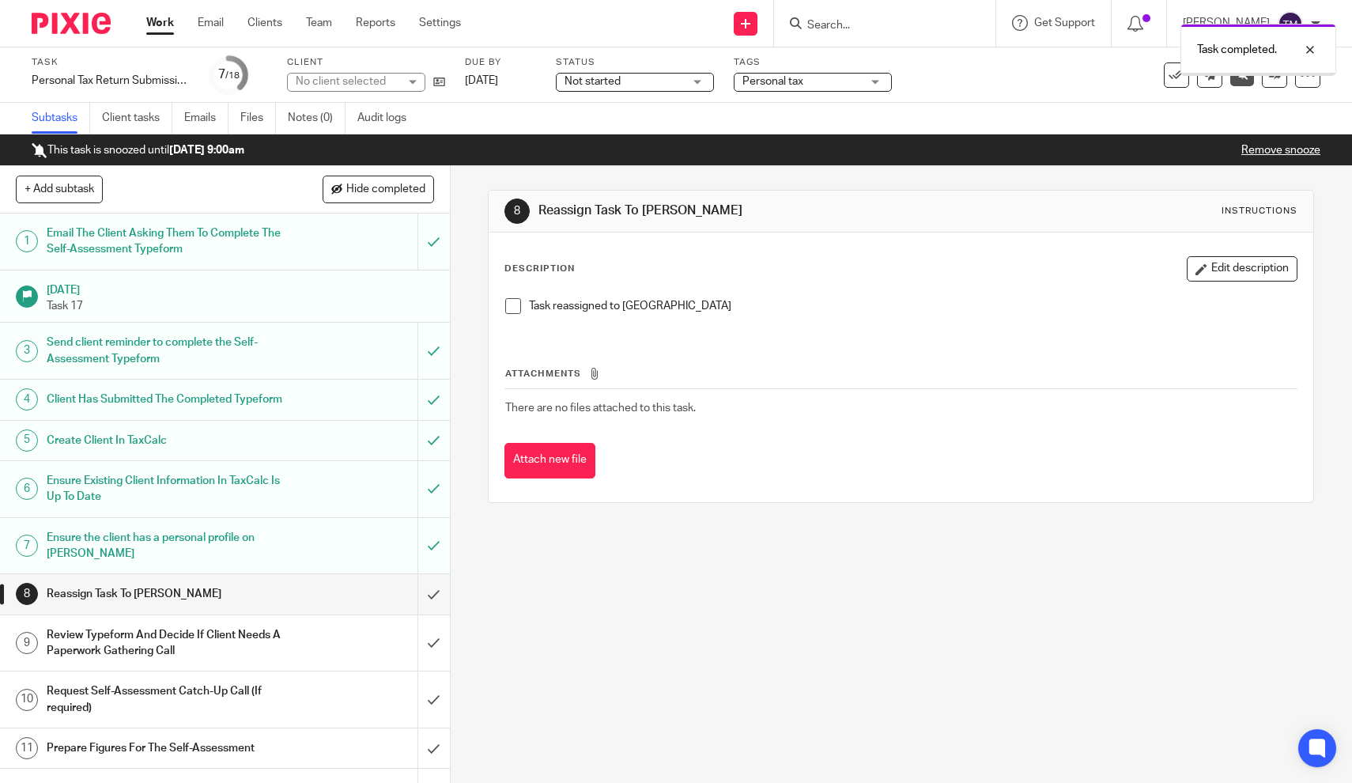
click at [145, 606] on h1 "Reassign Task To Dorota" at bounding box center [165, 594] width 237 height 24
click at [512, 310] on span at bounding box center [513, 306] width 16 height 16
click at [1279, 79] on icon at bounding box center [1275, 75] width 12 height 12
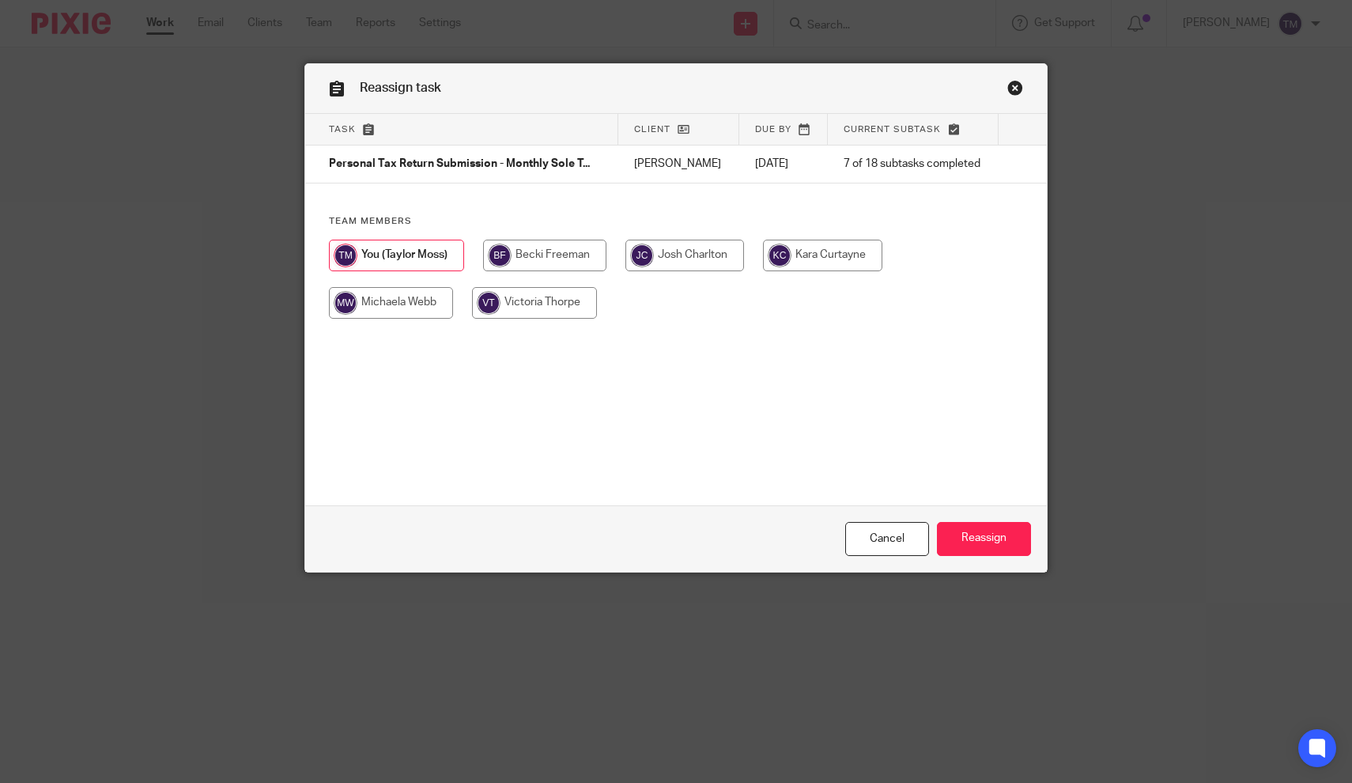
click at [802, 259] on input "radio" at bounding box center [822, 256] width 119 height 32
radio input "true"
click at [995, 535] on input "Reassign" at bounding box center [984, 539] width 94 height 34
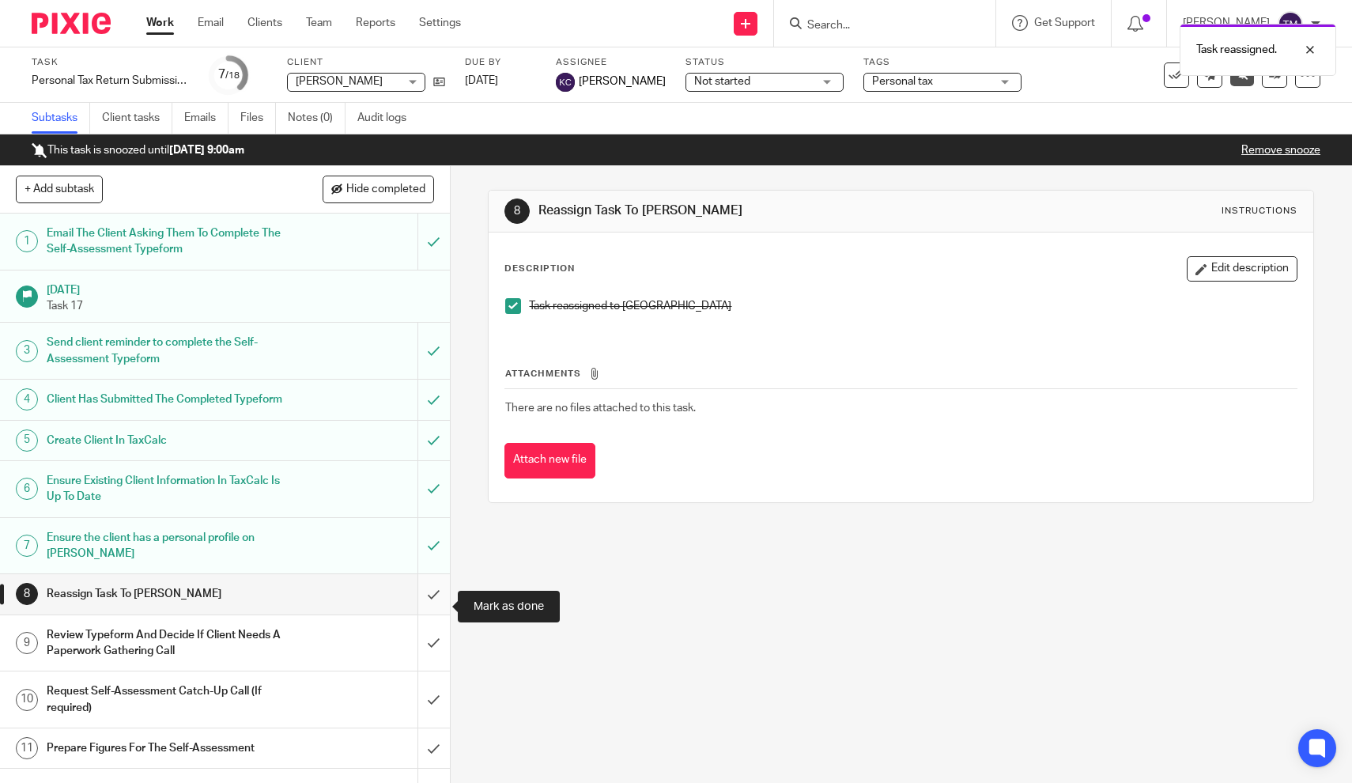
click at [437, 606] on input "submit" at bounding box center [225, 594] width 450 height 40
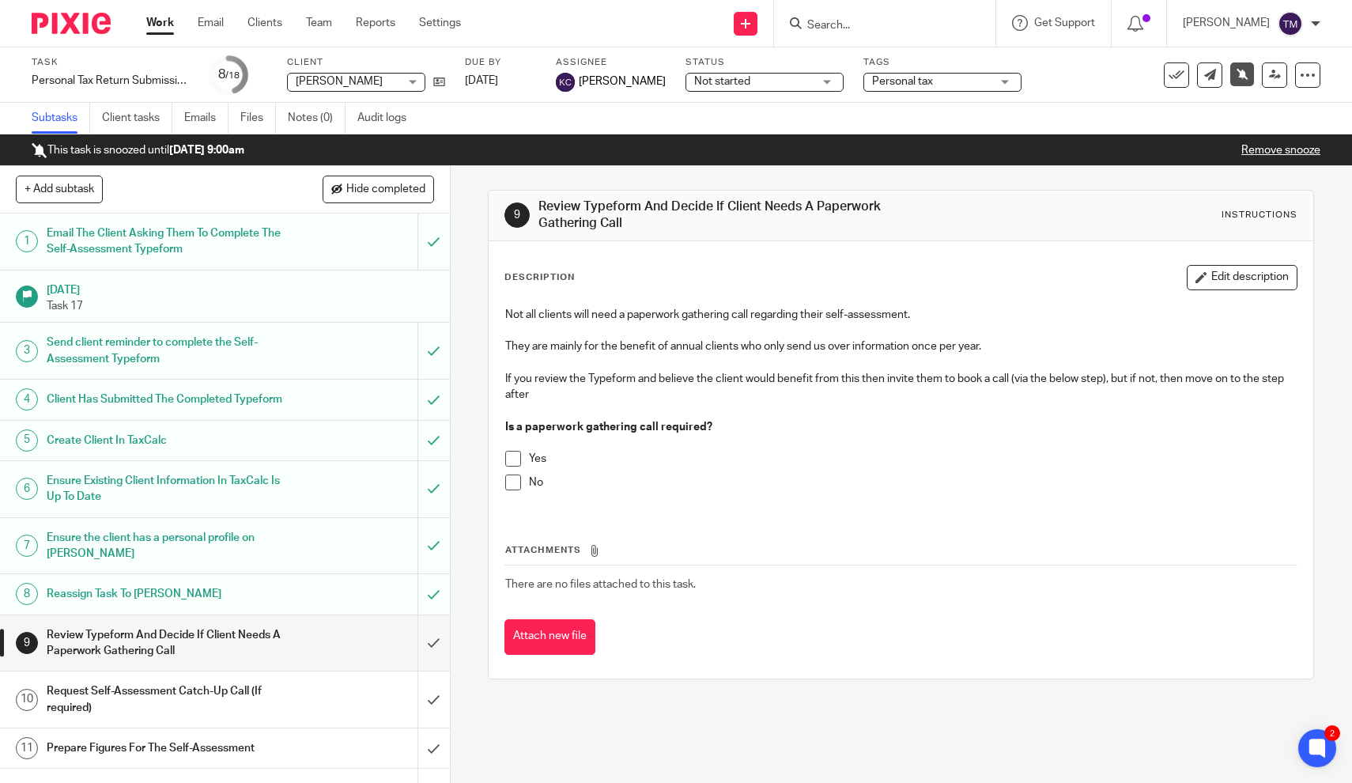
click at [847, 25] on input "Search" at bounding box center [877, 26] width 142 height 14
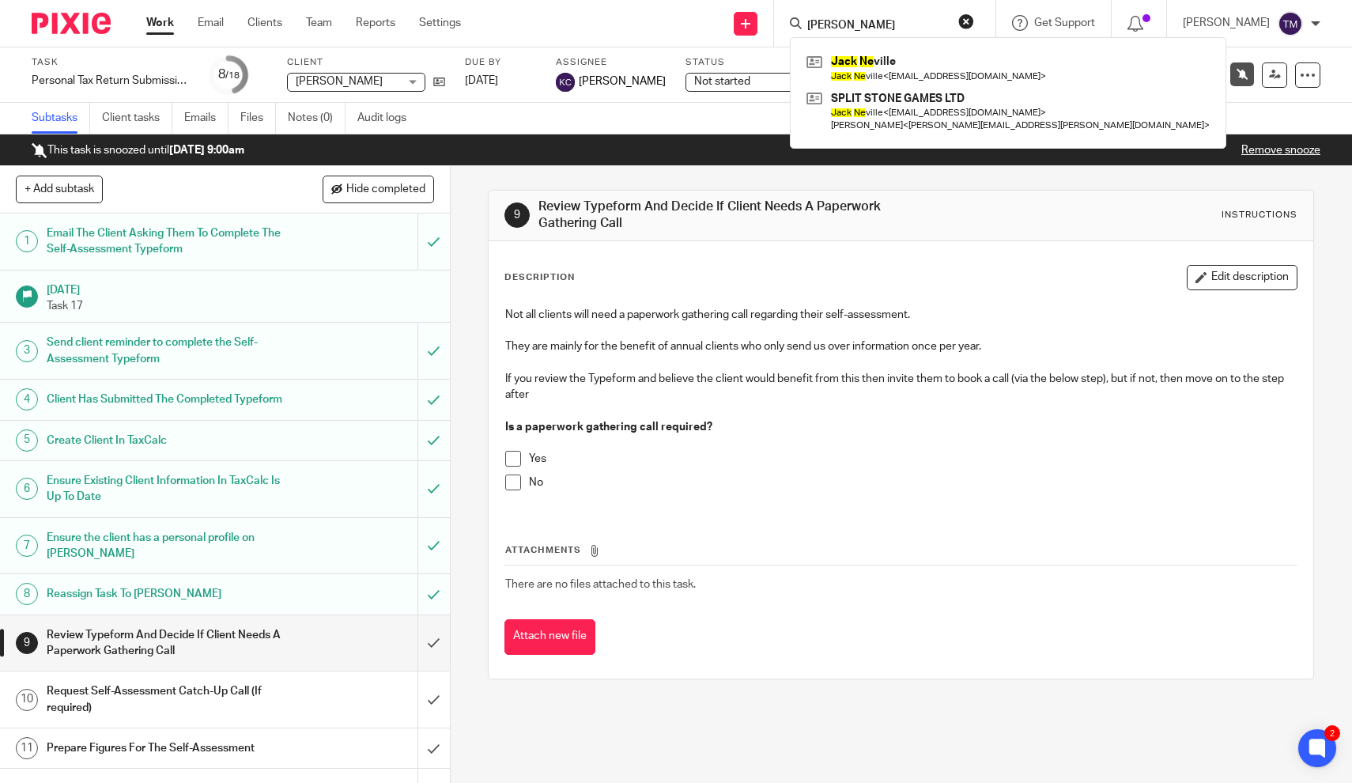
click at [873, 23] on input "jack ne" at bounding box center [877, 26] width 142 height 14
drag, startPoint x: 878, startPoint y: 23, endPoint x: 816, endPoint y: 23, distance: 61.7
click at [816, 23] on div "jack ne" at bounding box center [882, 23] width 184 height 20
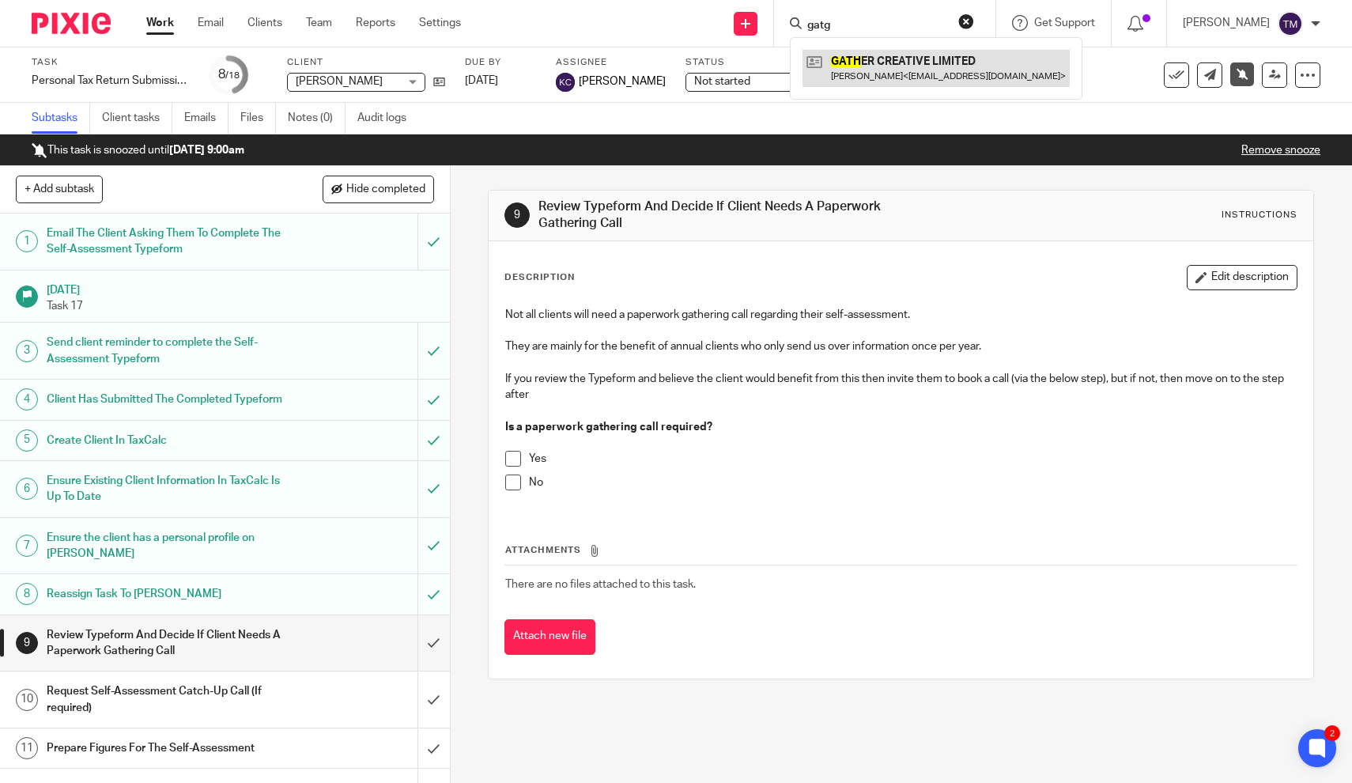
type input "gatg"
click at [938, 63] on link at bounding box center [936, 68] width 267 height 36
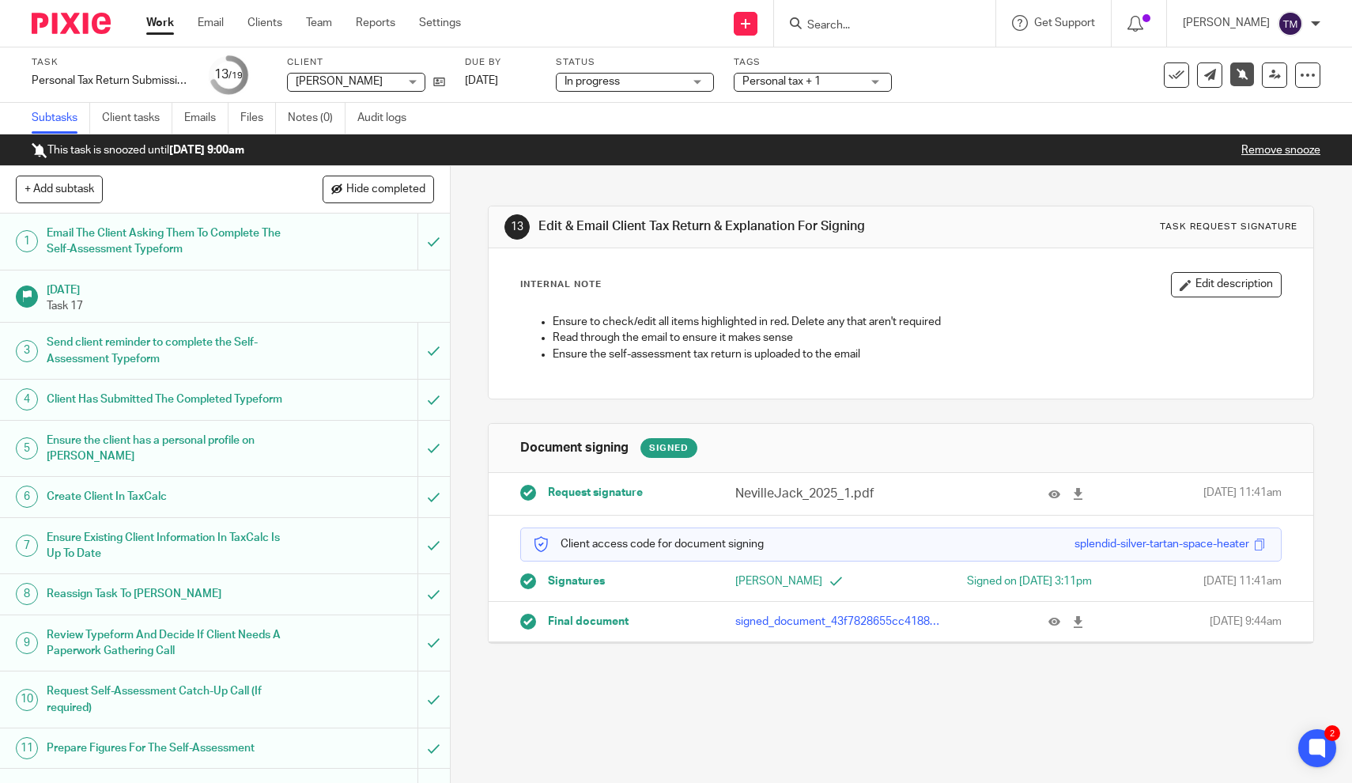
click at [471, 346] on div "13 Edit & Email Client Tax Return & Explanation For Signing Task request signat…" at bounding box center [901, 474] width 901 height 617
click at [391, 187] on span "Hide completed" at bounding box center [385, 189] width 79 height 13
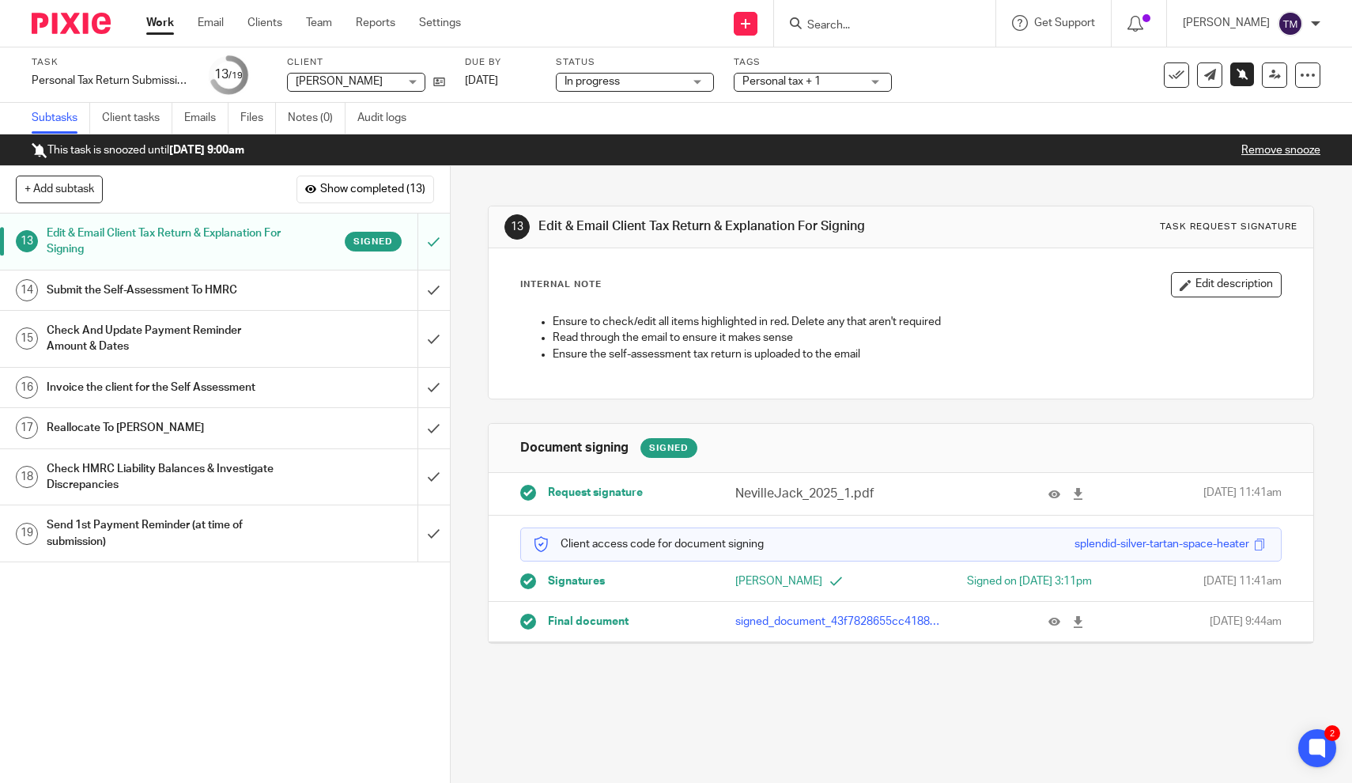
click at [1242, 75] on icon at bounding box center [1243, 74] width 12 height 12
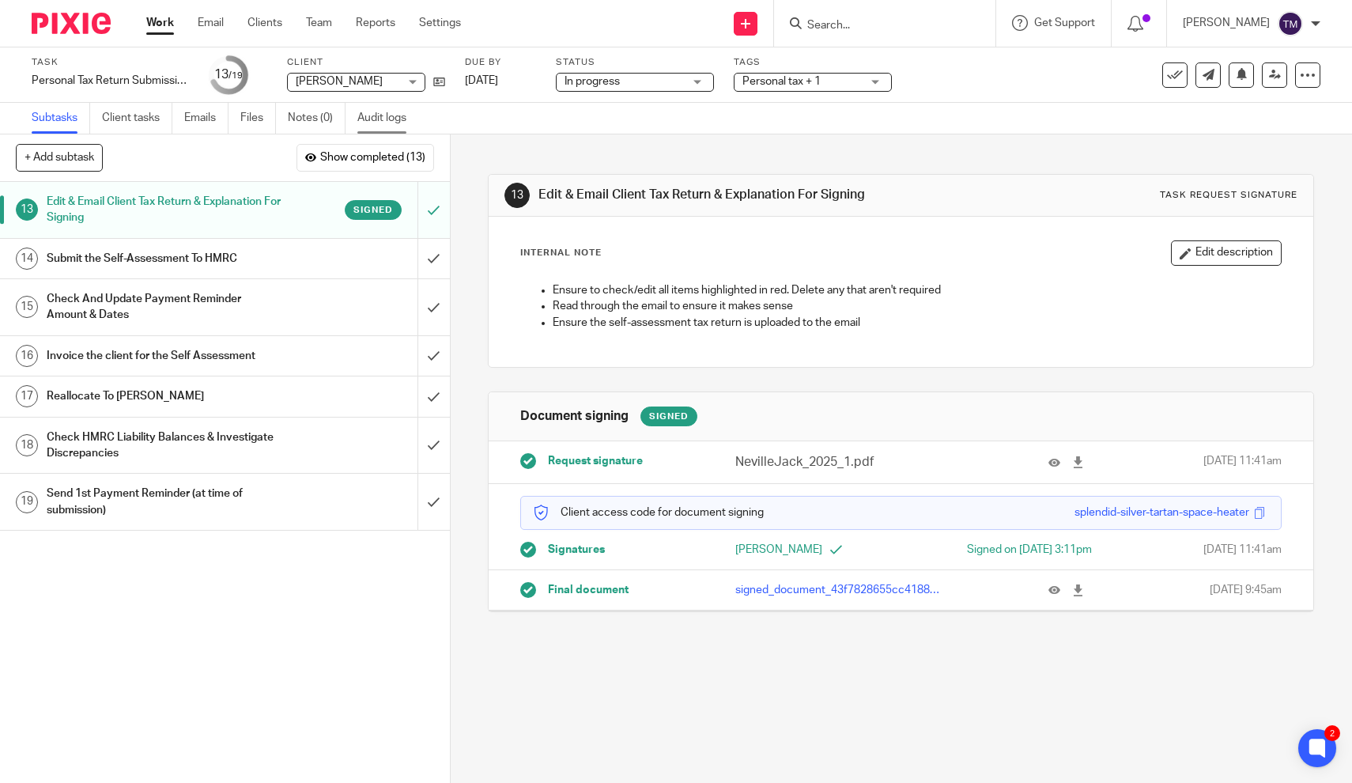
click at [391, 119] on link "Audit logs" at bounding box center [387, 118] width 61 height 31
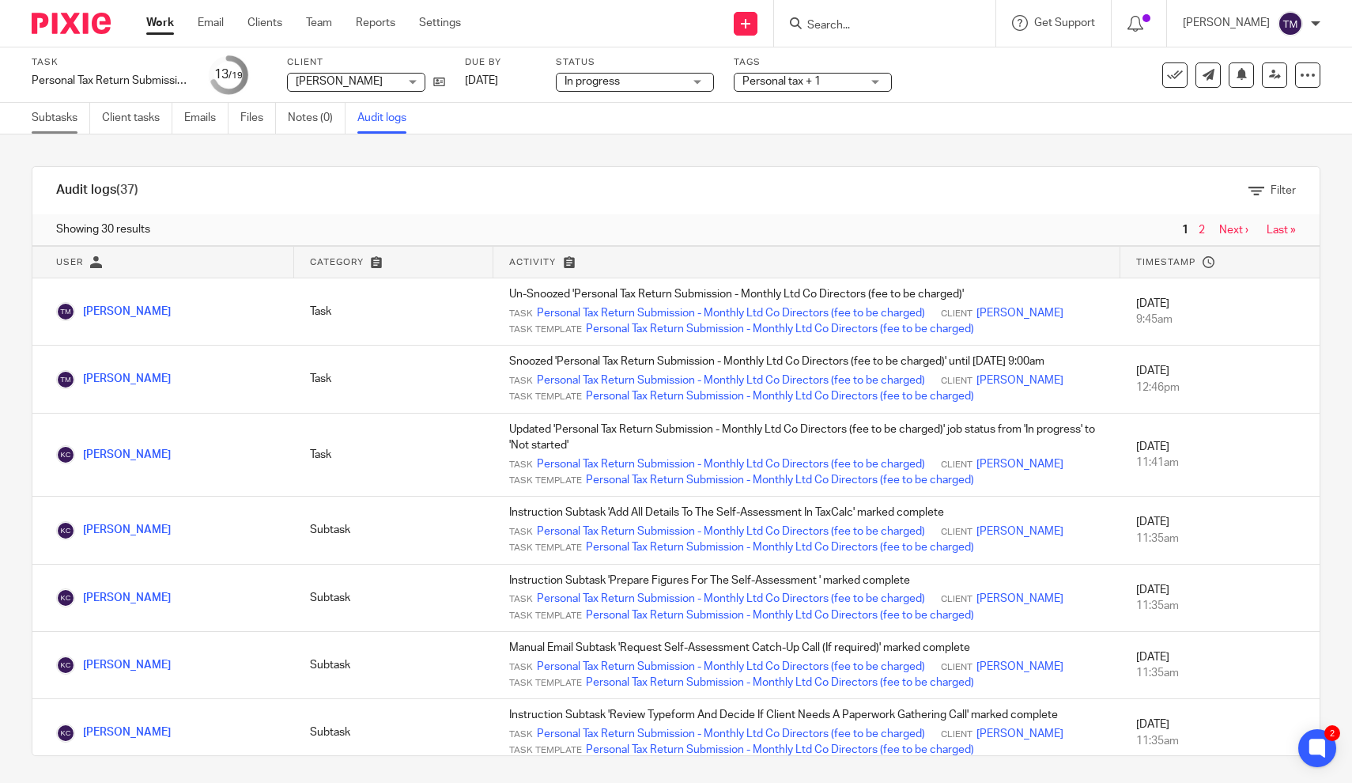
click at [67, 117] on link "Subtasks" at bounding box center [61, 118] width 59 height 31
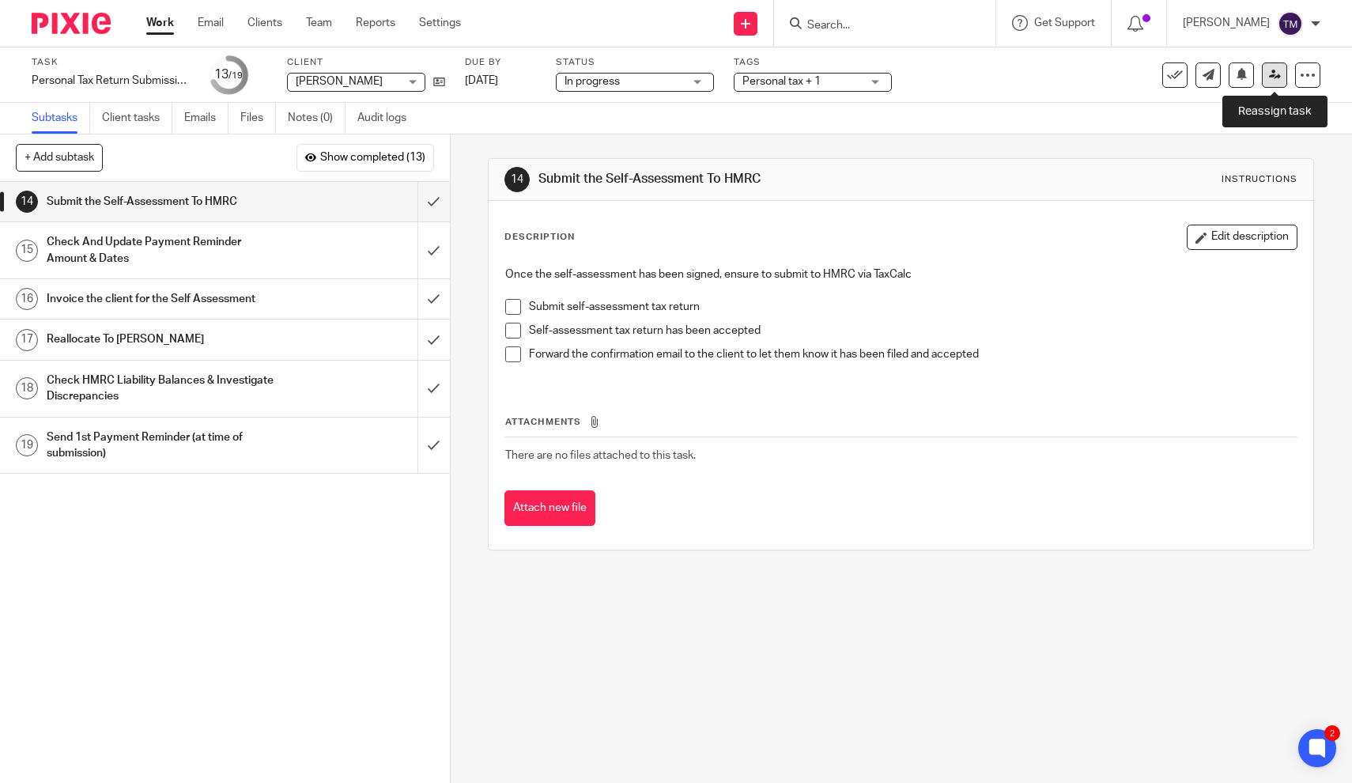
click at [1272, 74] on icon at bounding box center [1275, 75] width 12 height 12
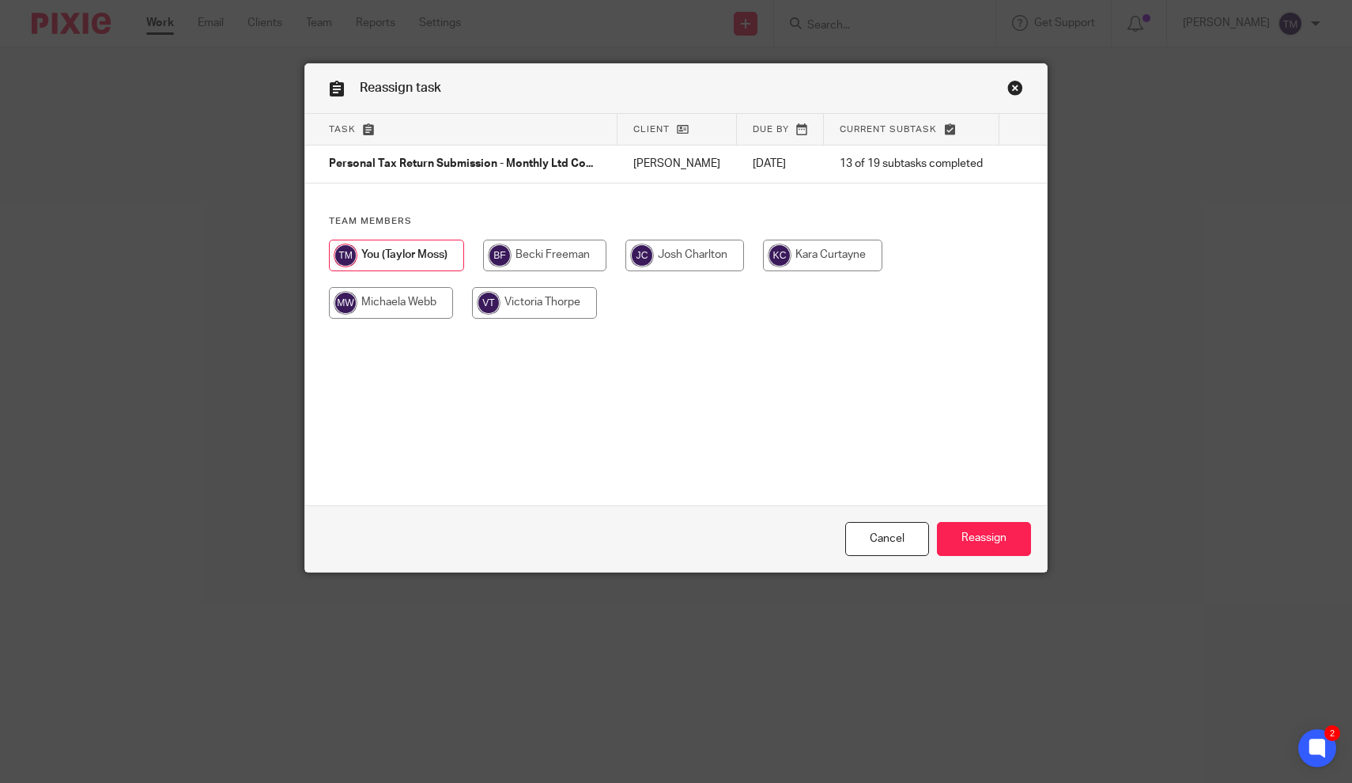
click at [801, 252] on input "radio" at bounding box center [822, 256] width 119 height 32
radio input "true"
click at [965, 546] on input "Reassign" at bounding box center [984, 539] width 94 height 34
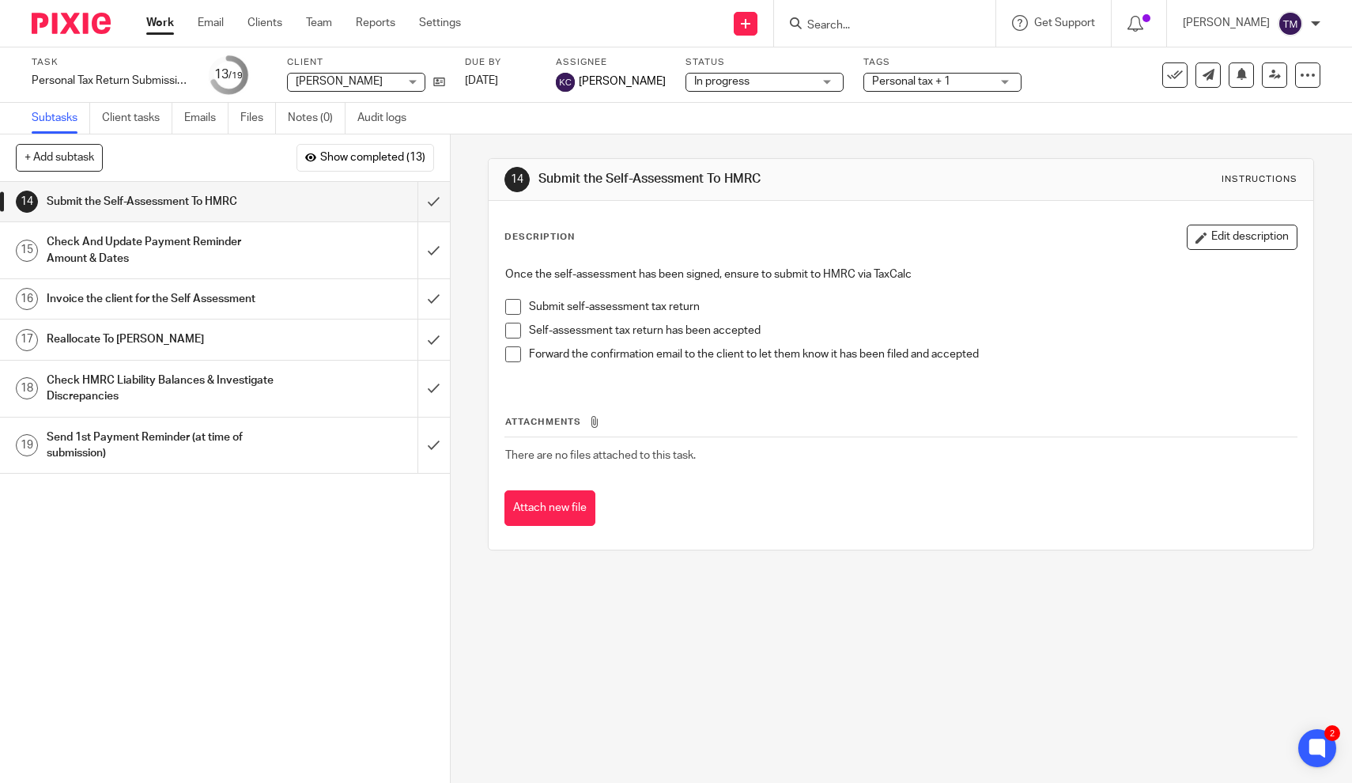
click at [164, 27] on link "Work" at bounding box center [160, 23] width 28 height 16
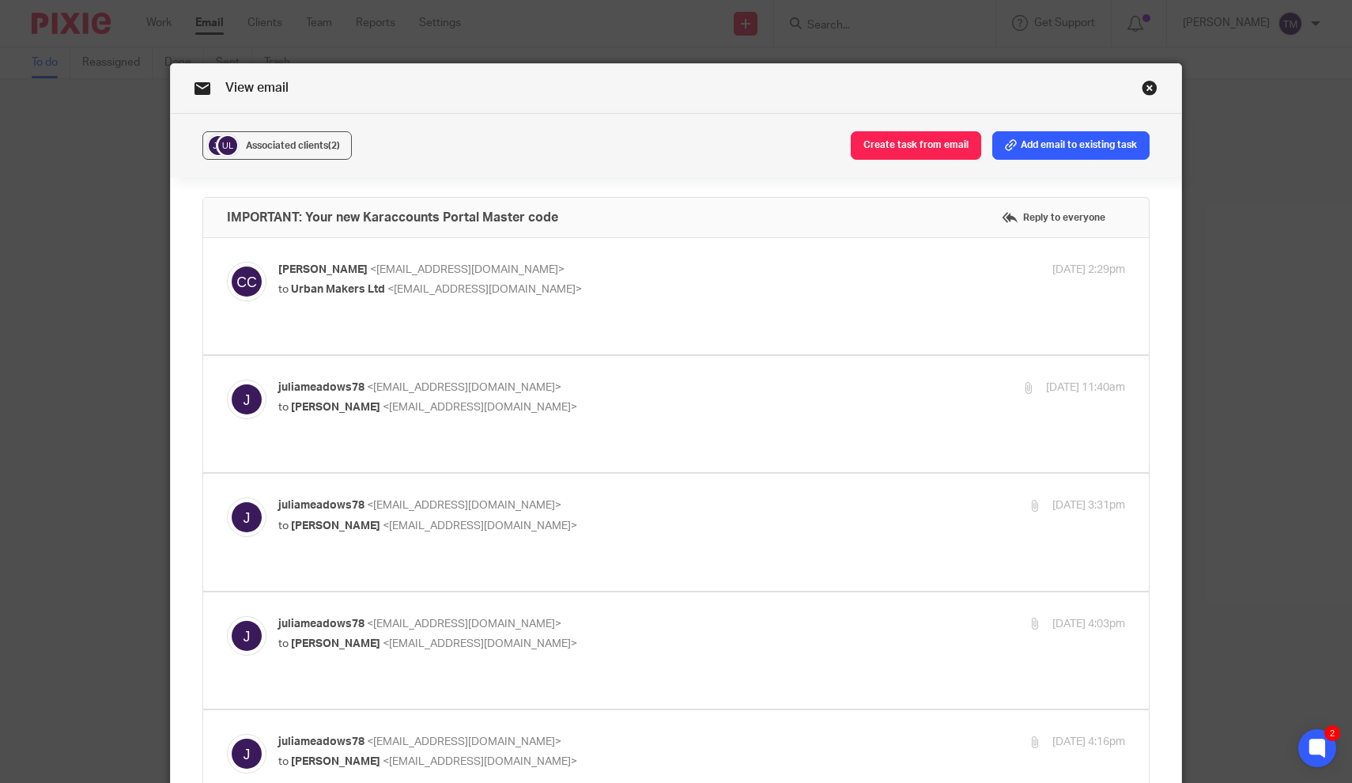
click at [1151, 93] on link "Close this dialog window" at bounding box center [1150, 90] width 16 height 21
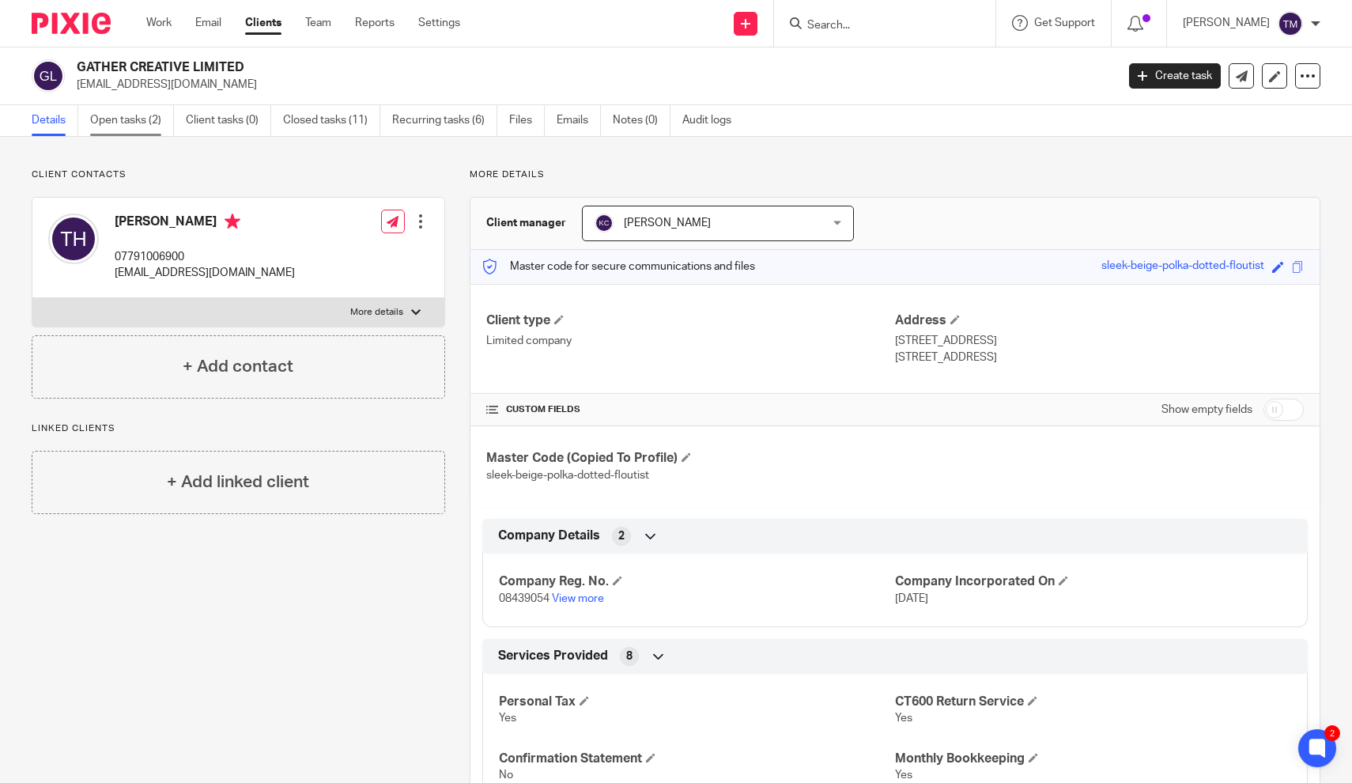
click at [158, 123] on link "Open tasks (2)" at bounding box center [132, 120] width 84 height 31
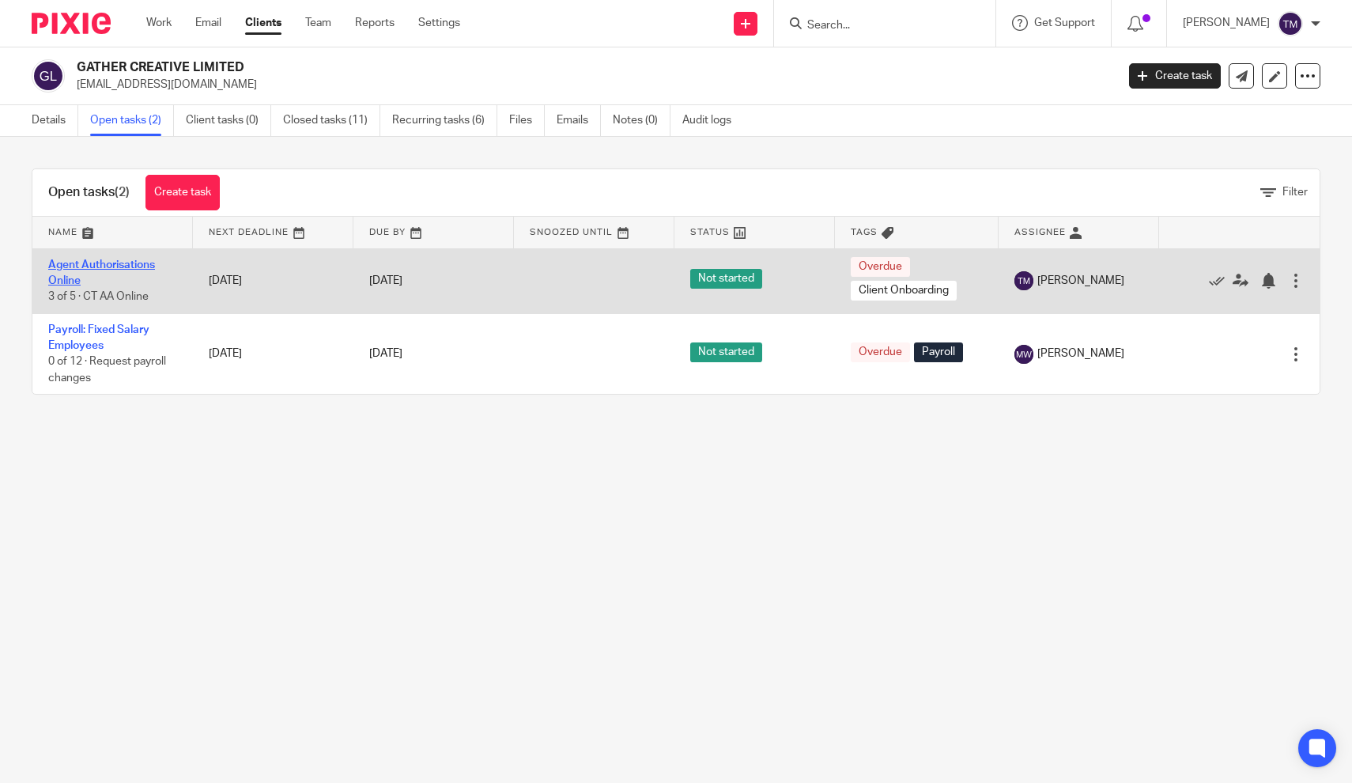
click at [130, 261] on link "Agent Authorisations Online" at bounding box center [101, 272] width 107 height 27
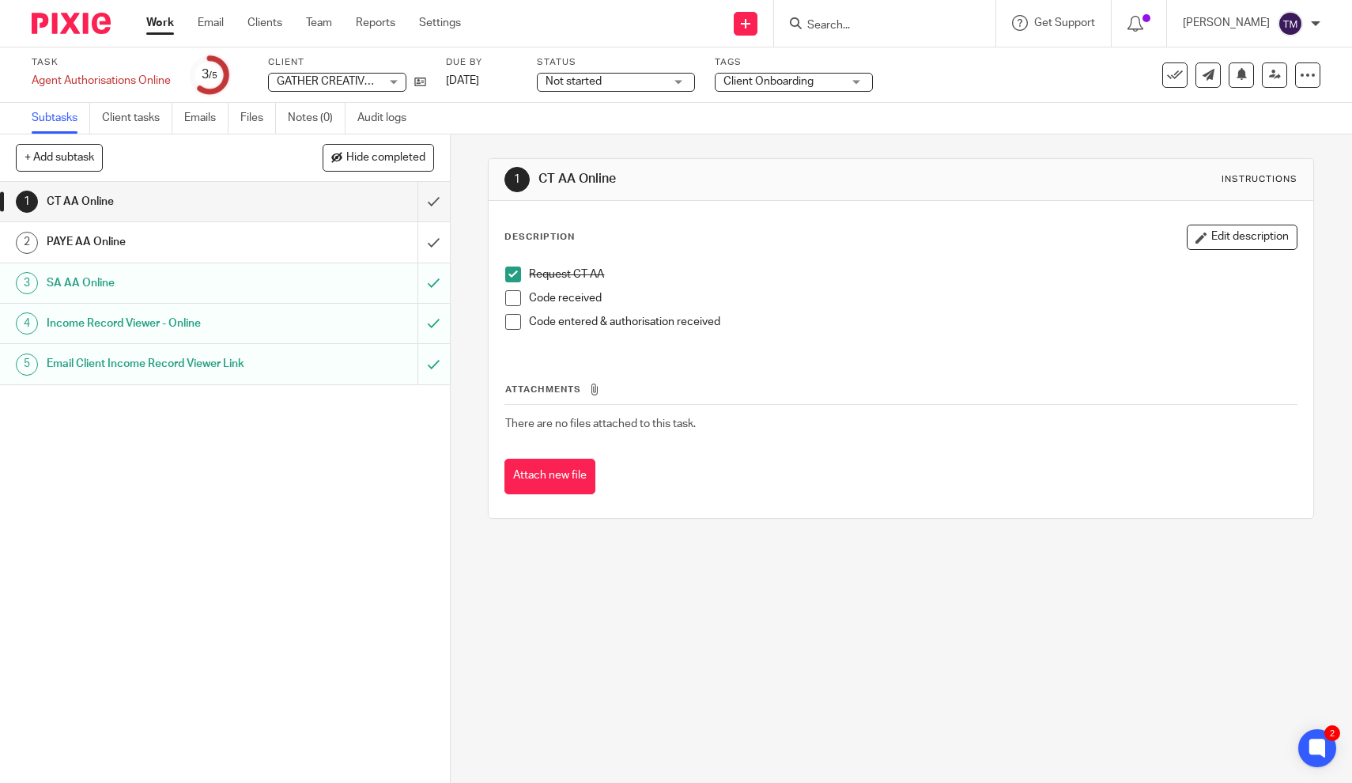
click at [429, 89] on div "Task Agent Authorisations Online Save Agent Authorisations Online 3 /5 Client G…" at bounding box center [569, 75] width 1074 height 38
click at [425, 81] on icon at bounding box center [420, 82] width 12 height 12
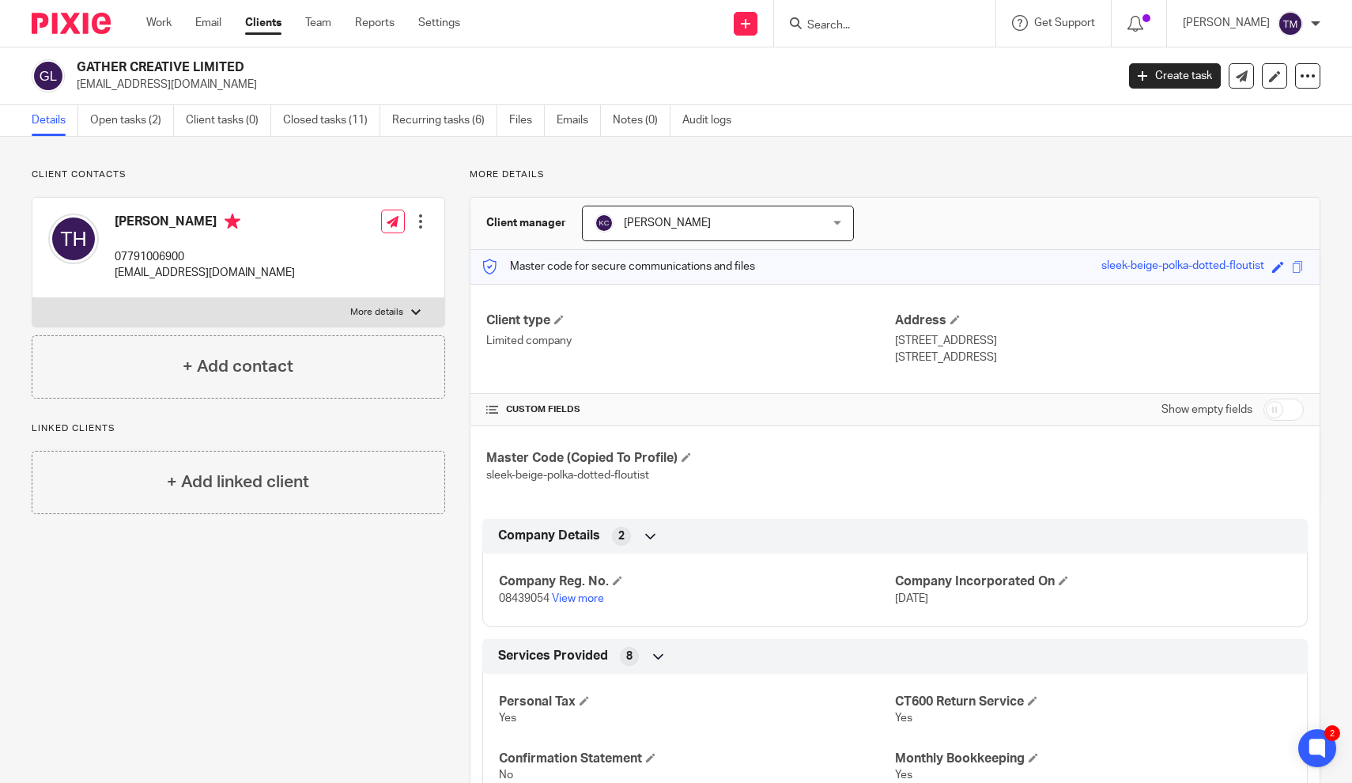
click at [741, 468] on p "sleek-beige-polka-dotted-floutist" at bounding box center [690, 475] width 409 height 16
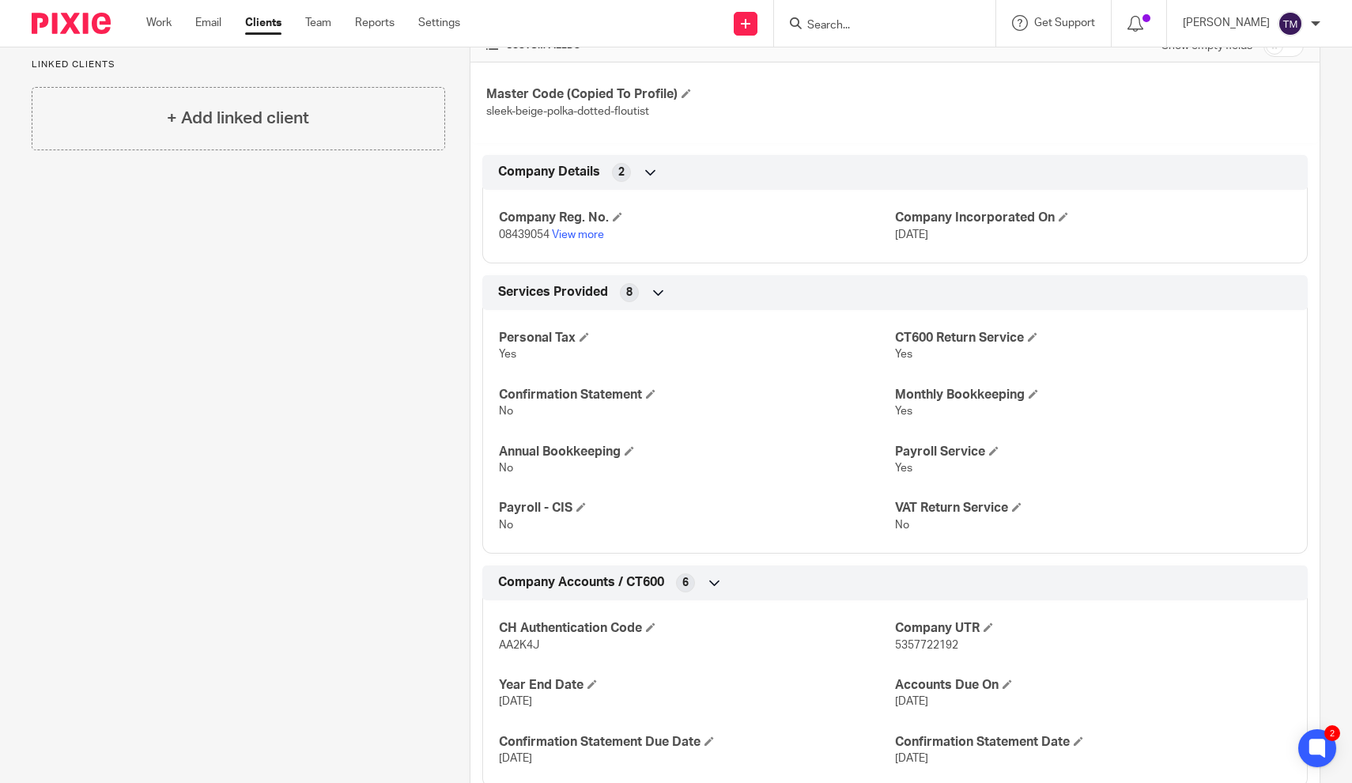
scroll to position [382, 0]
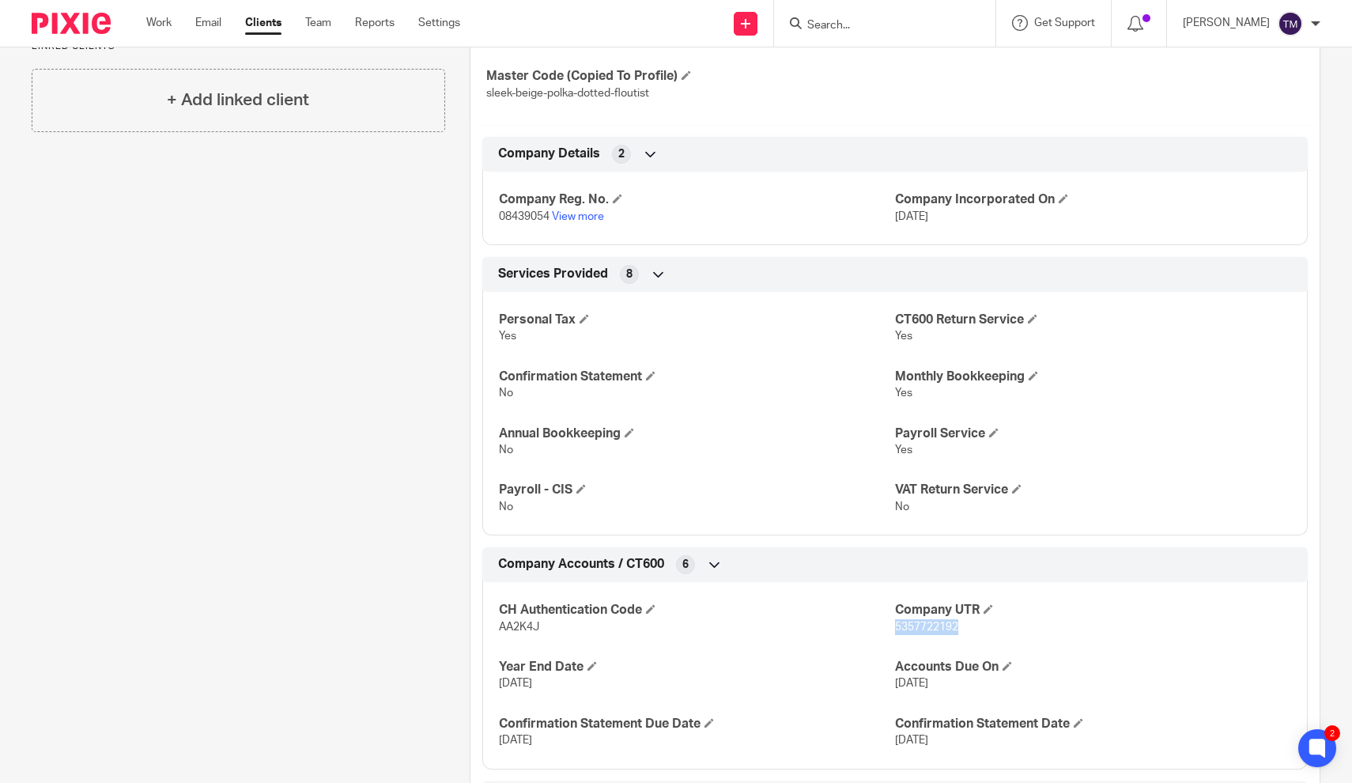
drag, startPoint x: 962, startPoint y: 625, endPoint x: 895, endPoint y: 625, distance: 67.2
click at [895, 625] on p "5357722192" at bounding box center [1093, 627] width 396 height 16
copy span "5357722192"
drag, startPoint x: 552, startPoint y: 217, endPoint x: 497, endPoint y: 220, distance: 55.4
click at [497, 220] on div "Company Reg. No. 08439054 View more Company Incorporated On [DATE]" at bounding box center [895, 202] width 826 height 85
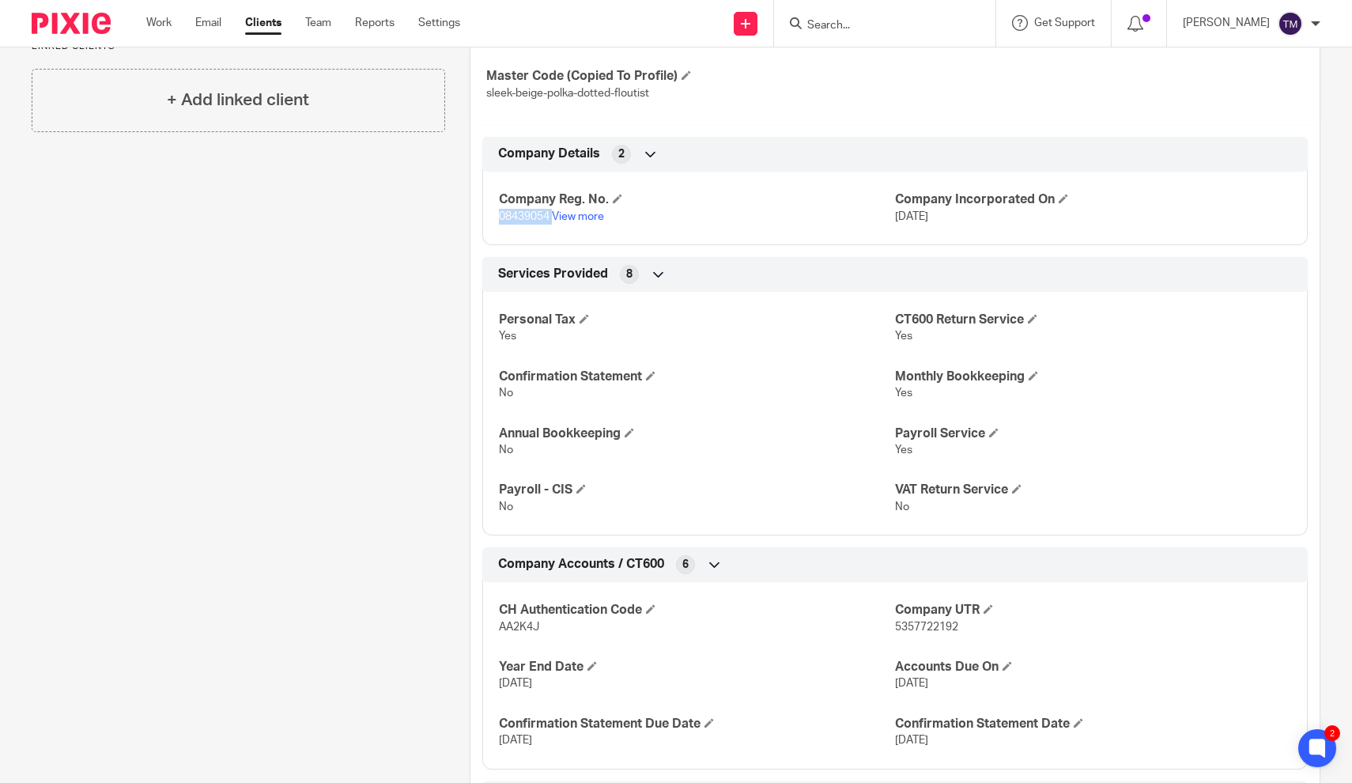
copy p "08439054"
click at [410, 251] on div "Client contacts [PERSON_NAME] 07791006900 [EMAIL_ADDRESS][DOMAIN_NAME] Edit con…" at bounding box center [226, 464] width 438 height 1355
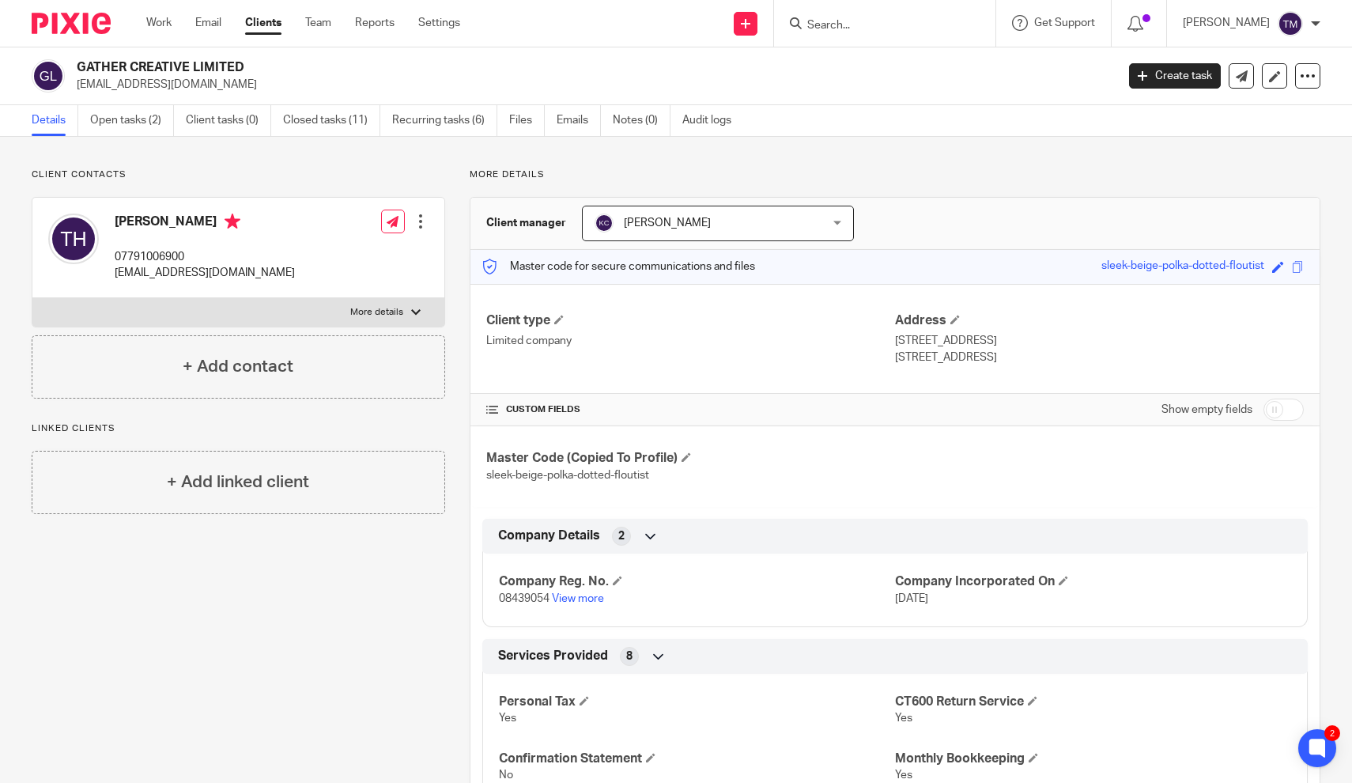
scroll to position [0, 0]
click at [411, 305] on label "More details" at bounding box center [238, 312] width 412 height 28
click at [32, 298] on input "More details" at bounding box center [32, 297] width 1 height 1
checkbox input "true"
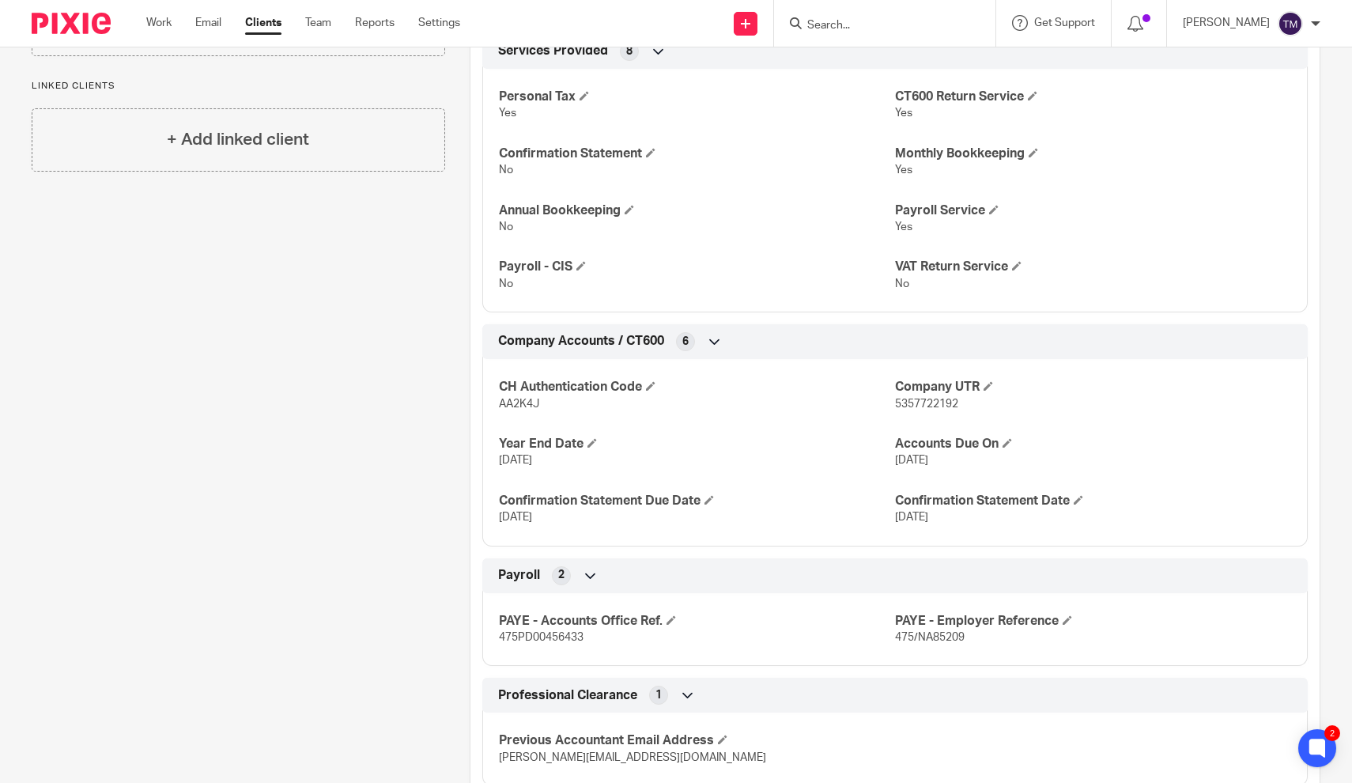
scroll to position [607, 0]
drag, startPoint x: 962, startPoint y: 397, endPoint x: 895, endPoint y: 399, distance: 66.5
click at [895, 399] on p "5357722192" at bounding box center [1093, 402] width 396 height 16
copy span "5357722192"
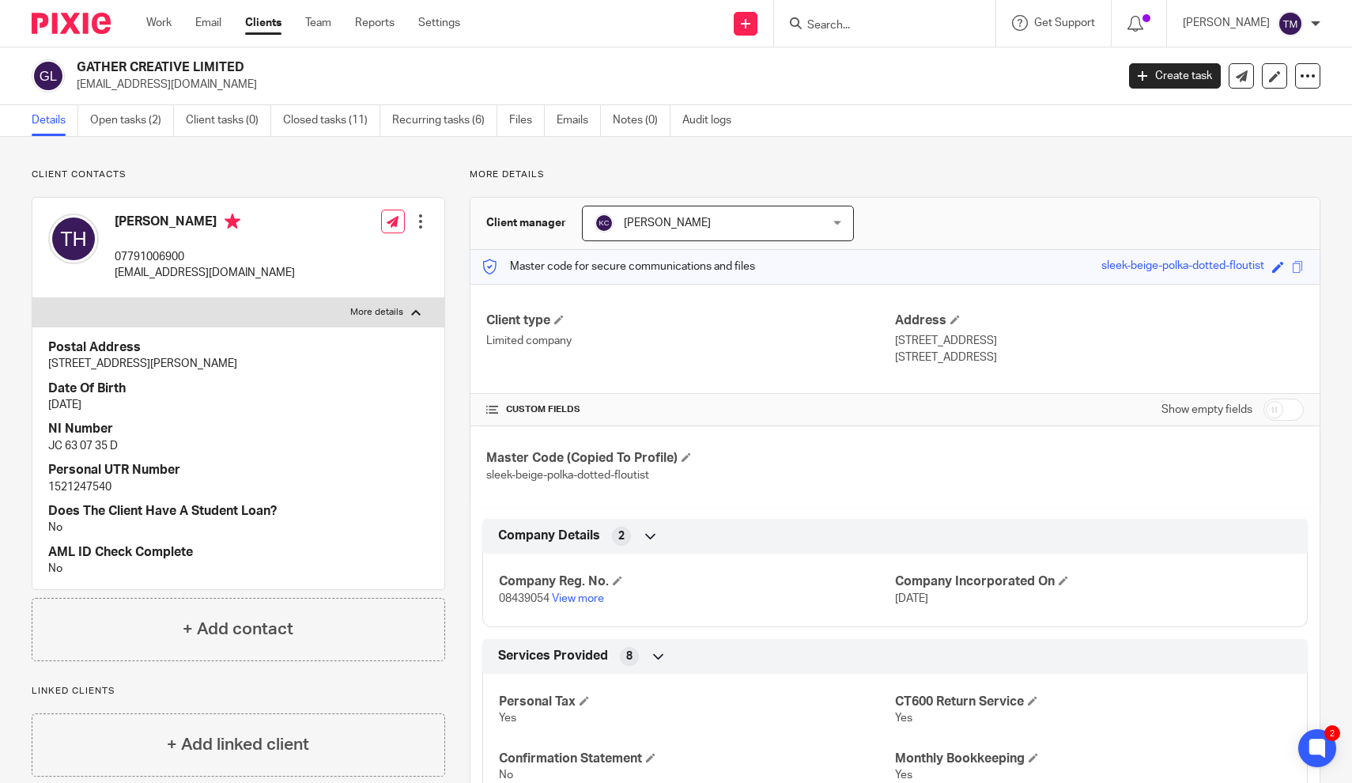
scroll to position [0, 0]
drag, startPoint x: 989, startPoint y: 357, endPoint x: 937, endPoint y: 361, distance: 52.4
click at [937, 361] on p "London, W1W 5PF" at bounding box center [1099, 358] width 409 height 16
copy p "W1W 5PF"
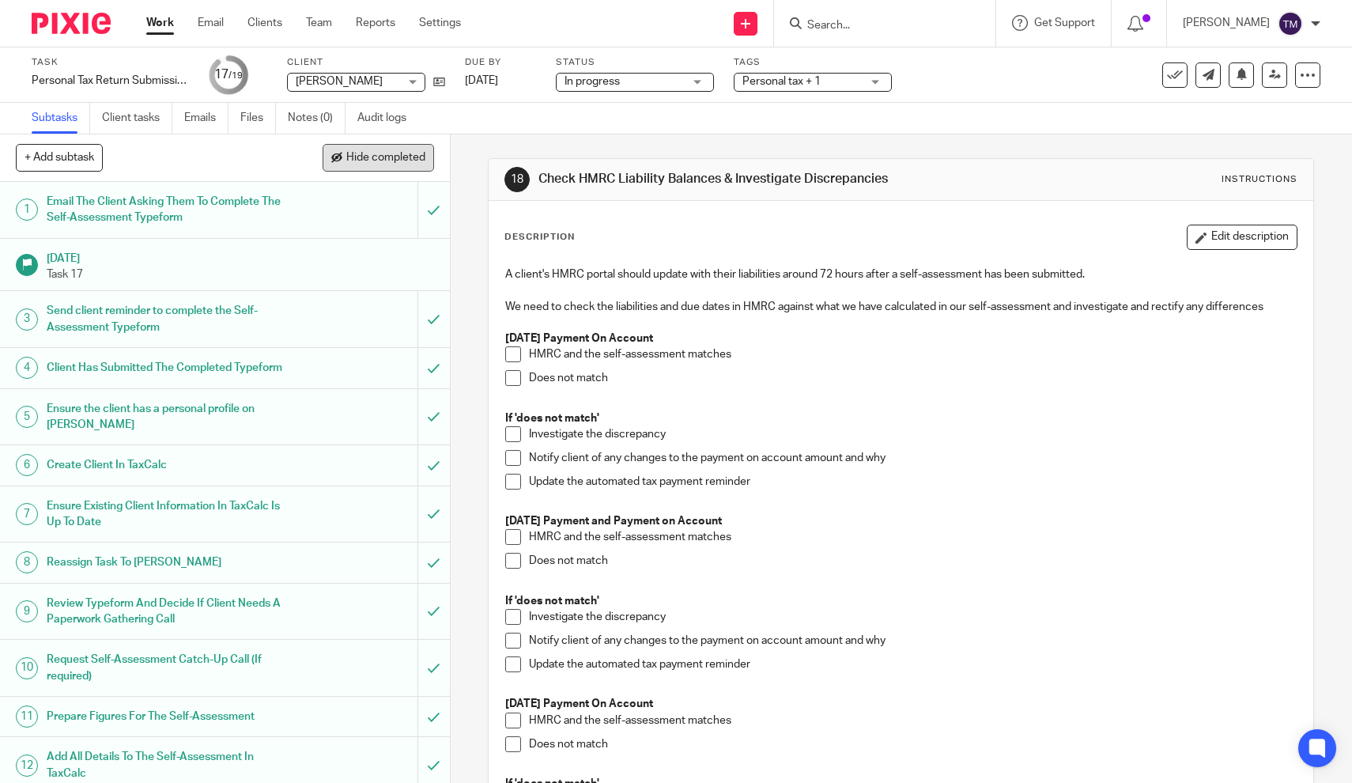
click at [422, 169] on button "Hide completed" at bounding box center [378, 157] width 111 height 27
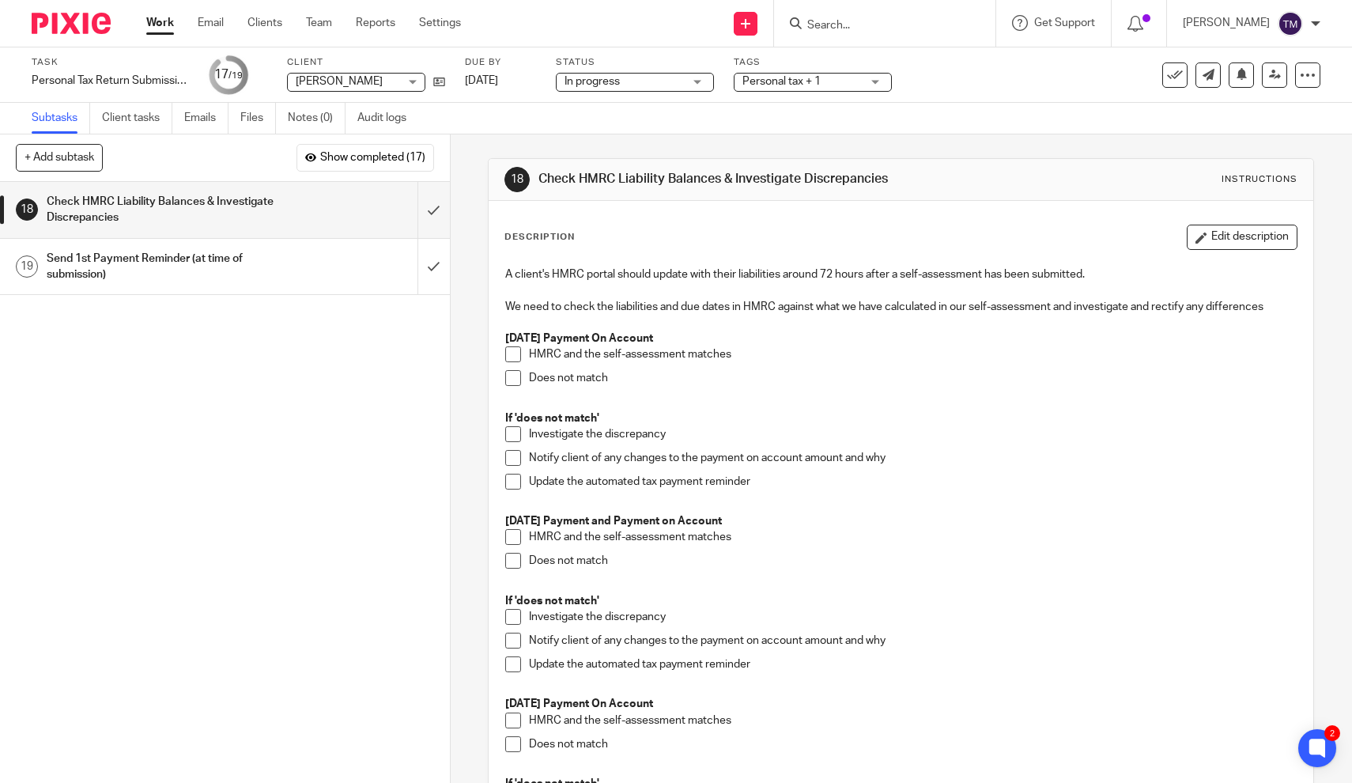
click at [847, 31] on input "Search" at bounding box center [877, 26] width 142 height 14
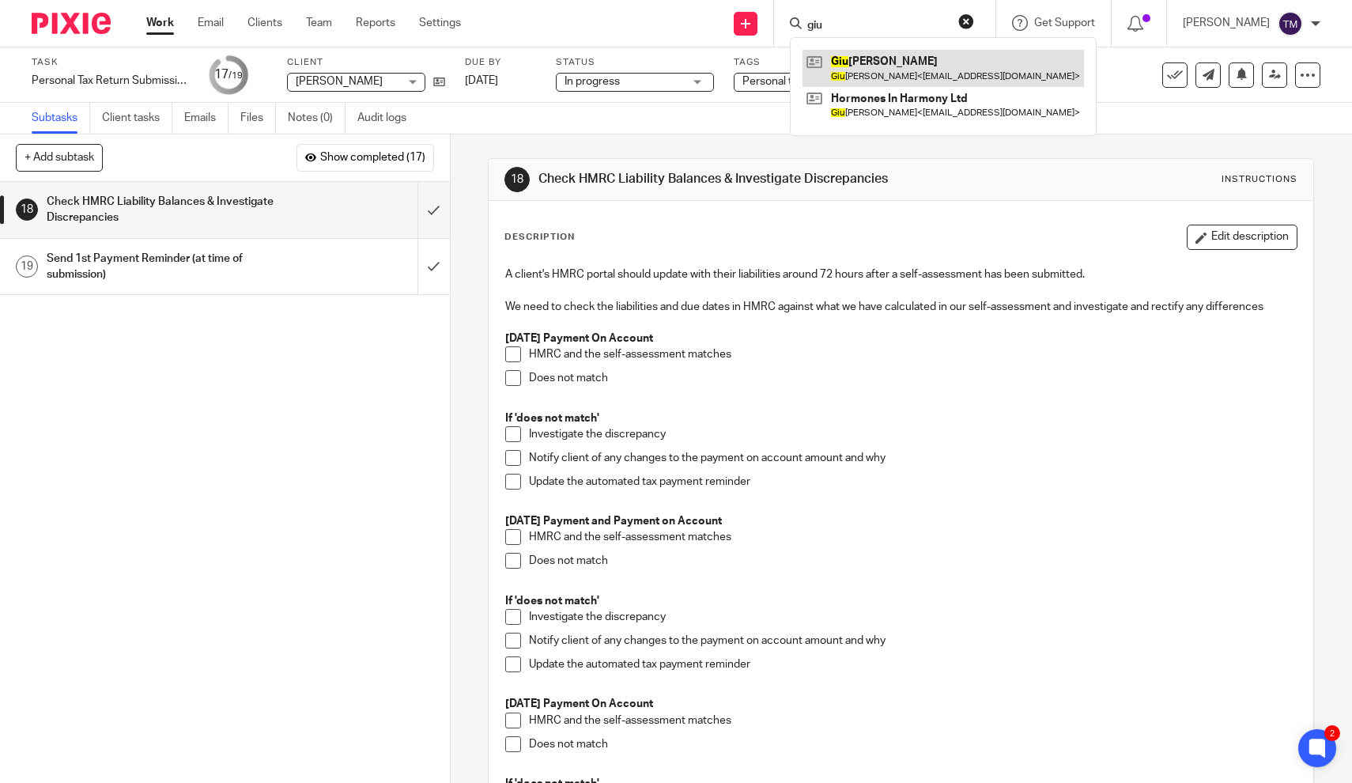
type input "giu"
click at [887, 76] on link at bounding box center [944, 68] width 282 height 36
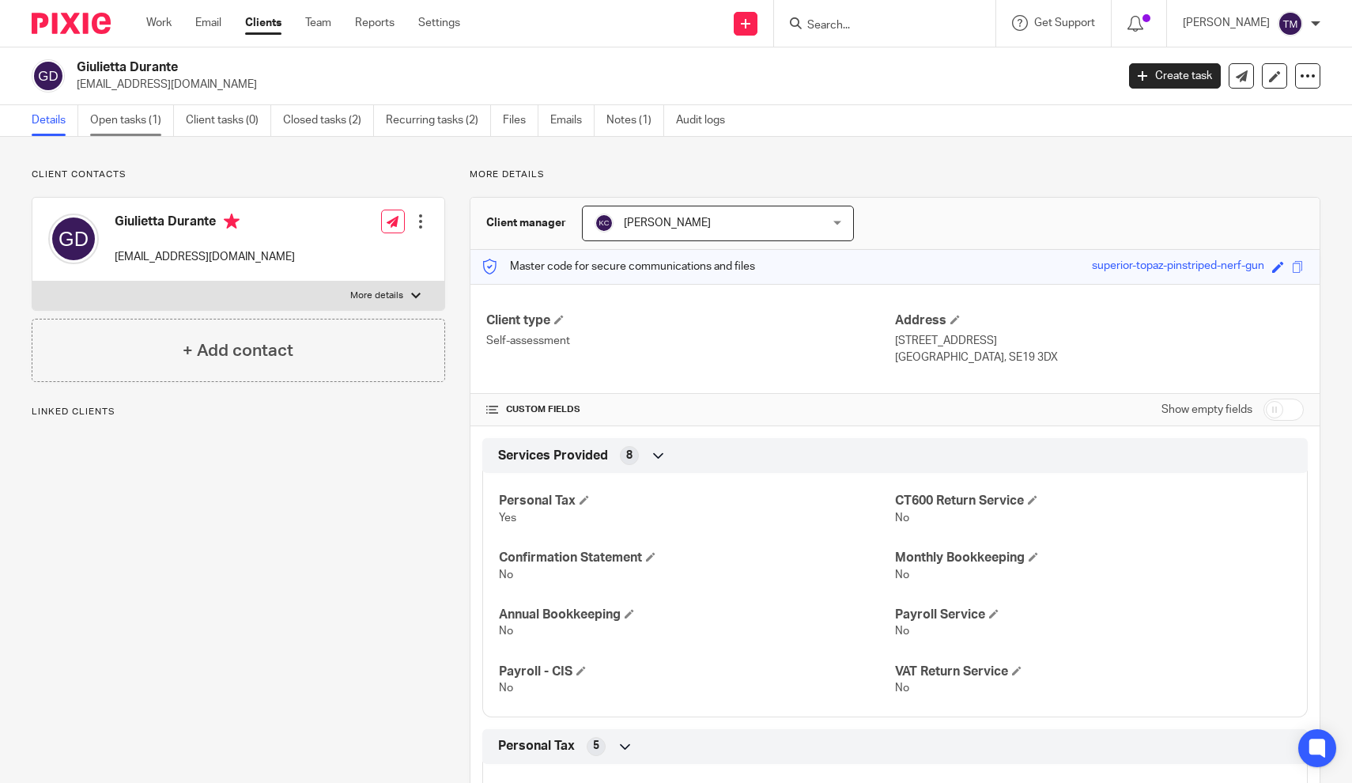
click at [144, 124] on link "Open tasks (1)" at bounding box center [132, 120] width 84 height 31
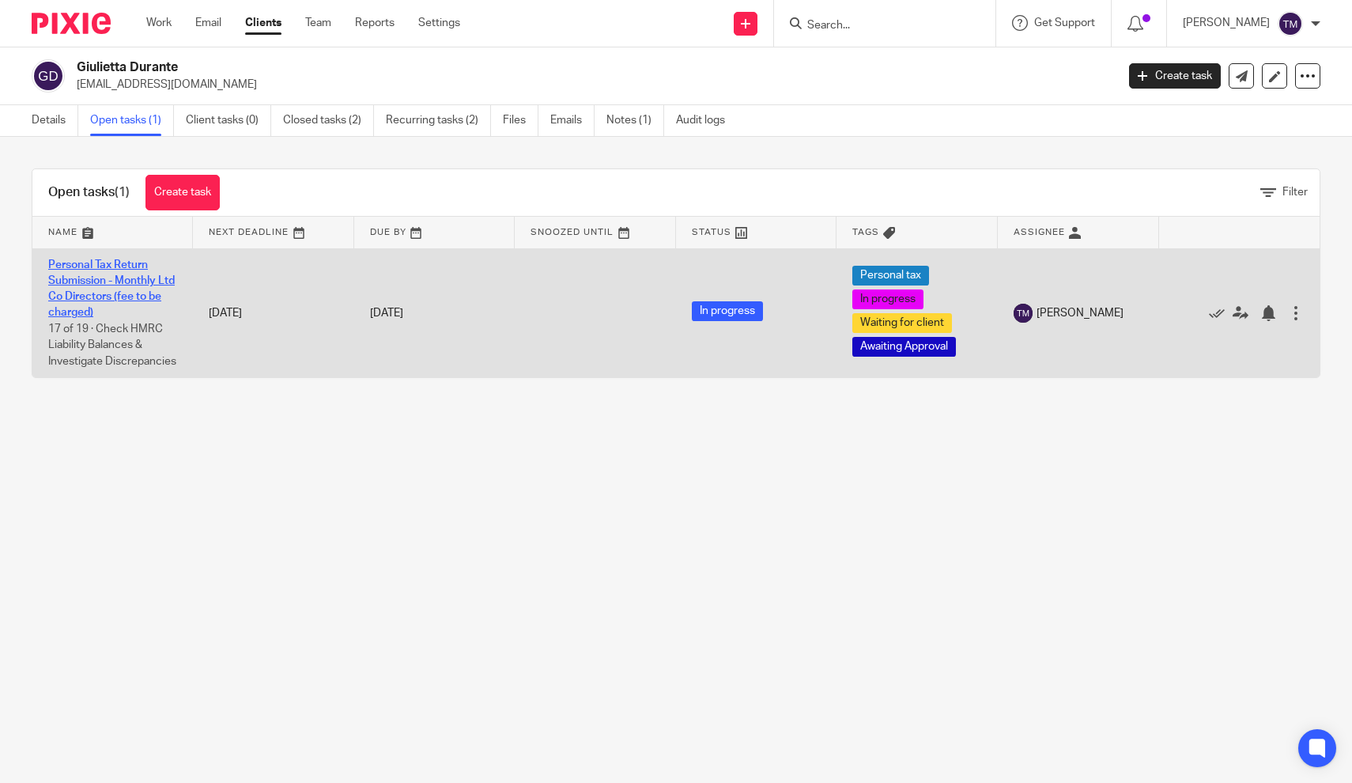
click at [124, 278] on link "Personal Tax Return Submission - Monthly Ltd Co Directors (fee to be charged)" at bounding box center [111, 288] width 127 height 59
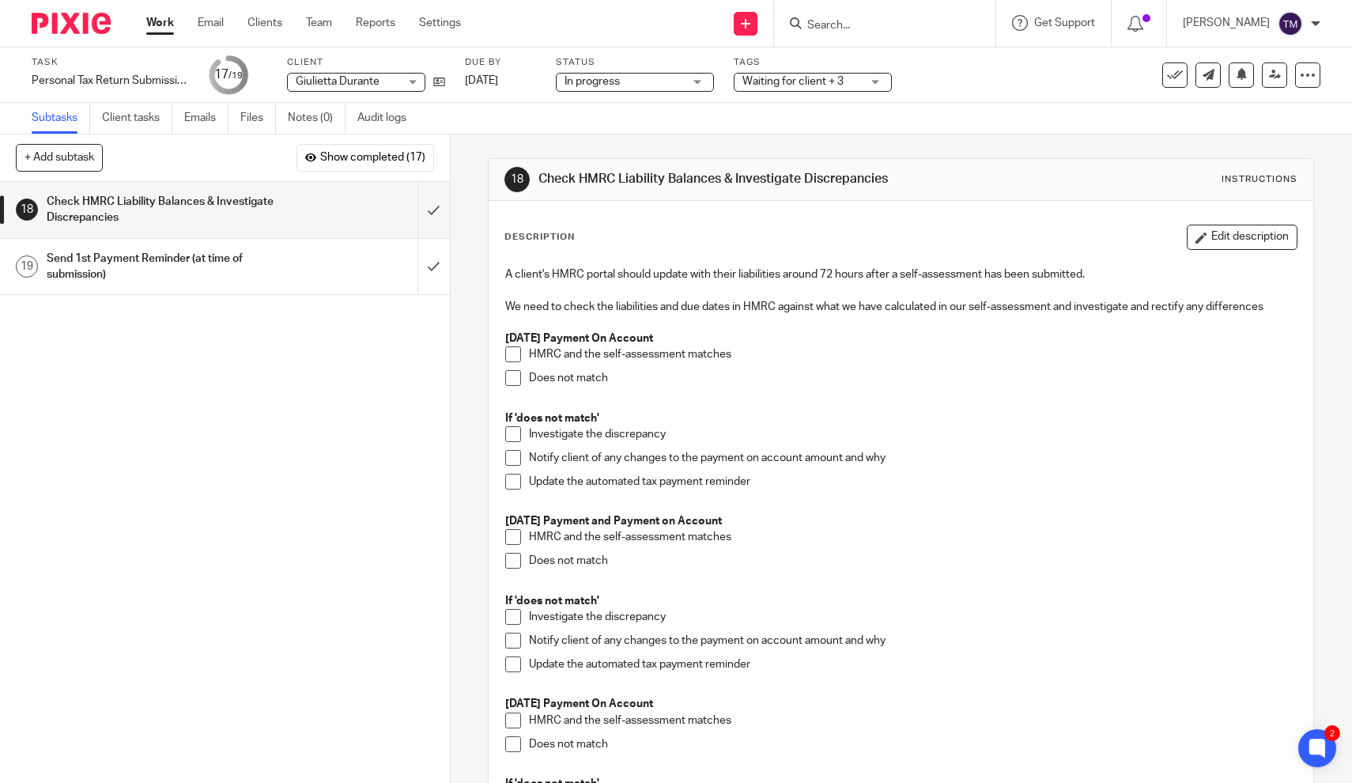
click at [446, 79] on div "Task Personal Tax Return Submission - Monthly Ltd Co Directors (fee to be charg…" at bounding box center [569, 75] width 1074 height 38
click at [440, 79] on icon at bounding box center [439, 82] width 12 height 12
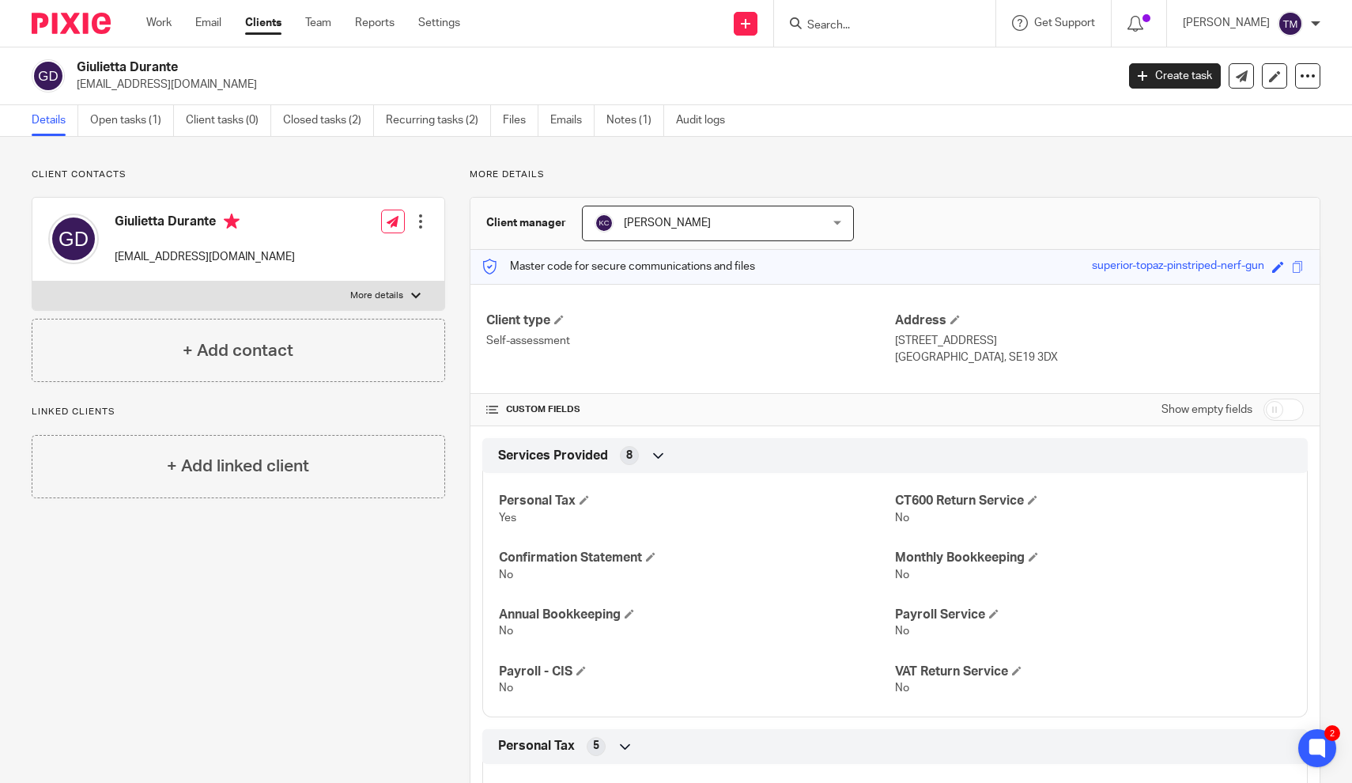
click at [674, 417] on div "CUSTOM FIELDS Show empty fields" at bounding box center [895, 410] width 818 height 32
click at [401, 297] on p "More details" at bounding box center [376, 295] width 53 height 13
click at [32, 282] on input "More details" at bounding box center [32, 281] width 1 height 1
checkbox input "true"
